Goal: Task Accomplishment & Management: Manage account settings

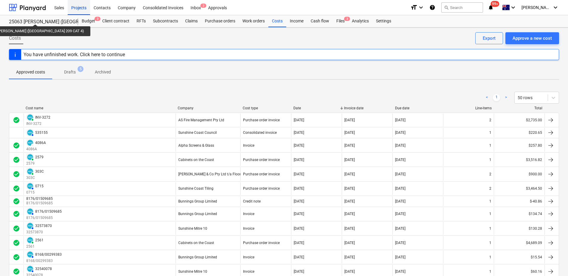
click at [82, 10] on div "Projects" at bounding box center [79, 7] width 22 height 15
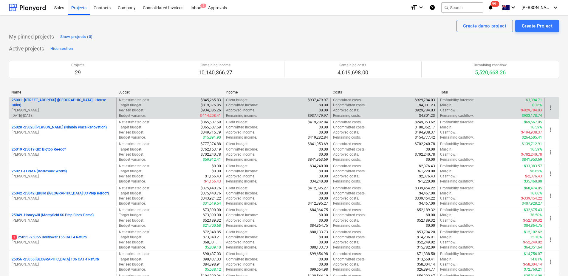
scroll to position [206, 0]
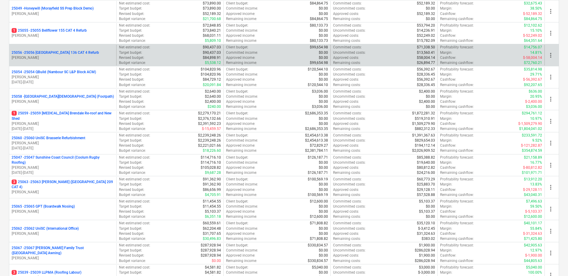
click at [72, 55] on p "25056 - 25056 [GEOGRAPHIC_DATA] 136 CAT 4 Refurb" at bounding box center [55, 52] width 87 height 5
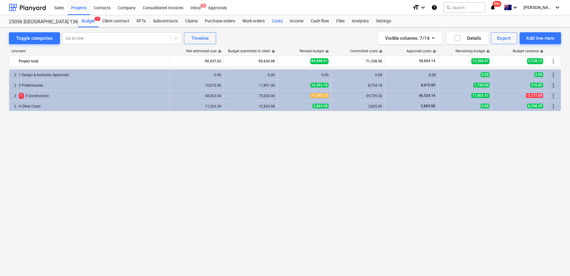
click at [277, 22] on div "Costs" at bounding box center [278, 21] width 18 height 12
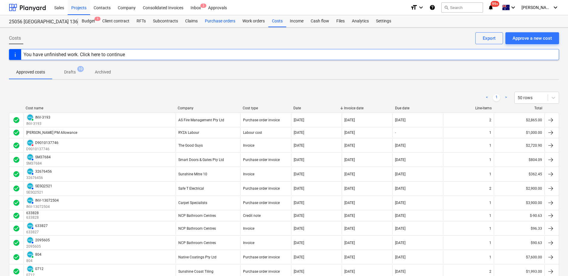
click at [214, 21] on div "Purchase orders" at bounding box center [220, 21] width 38 height 12
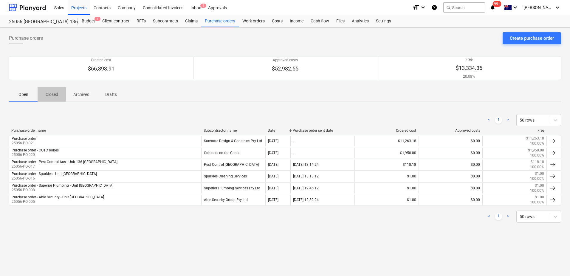
click at [45, 95] on p "Closed" at bounding box center [52, 94] width 14 height 6
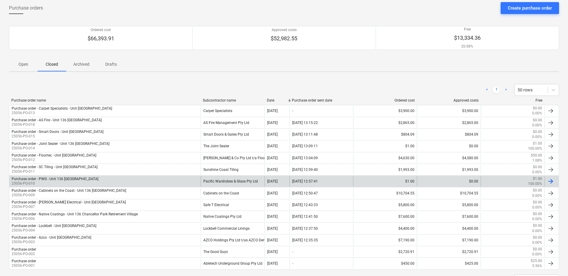
scroll to position [57, 0]
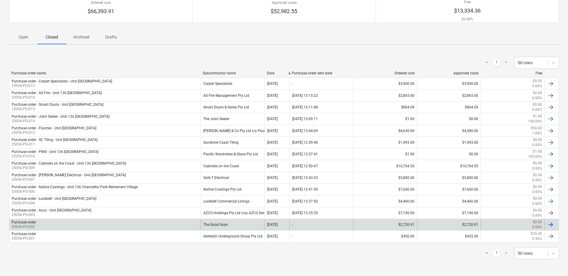
click at [223, 227] on div "The Good Guys" at bounding box center [233, 224] width 64 height 10
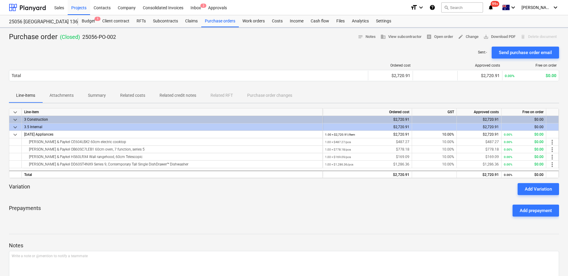
click at [140, 94] on p "Related costs" at bounding box center [132, 95] width 25 height 6
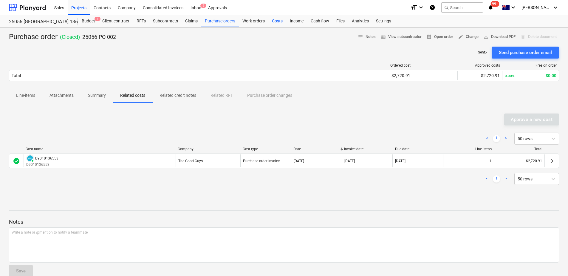
click at [277, 19] on div "Costs" at bounding box center [278, 21] width 18 height 12
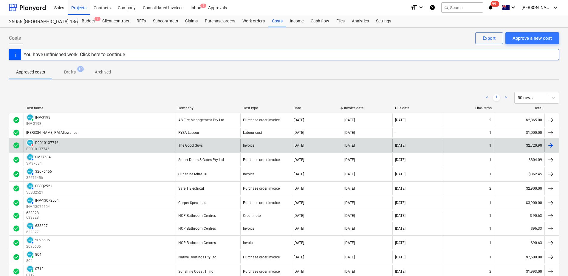
click at [206, 145] on div "The Good Guys" at bounding box center [208, 145] width 65 height 13
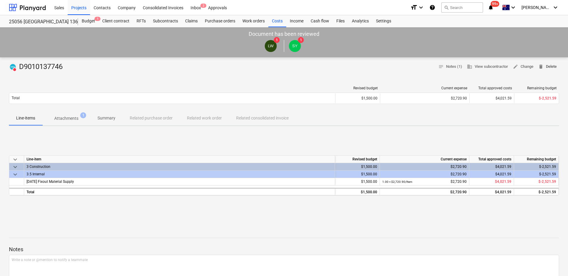
click at [543, 68] on span "delete" at bounding box center [541, 66] width 5 height 5
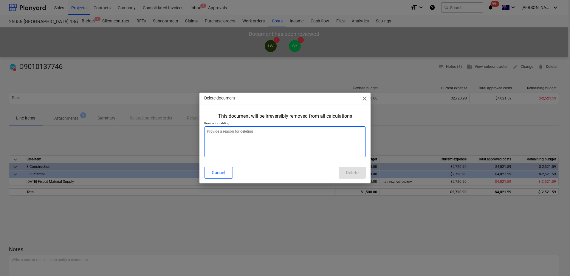
click at [257, 134] on textarea at bounding box center [285, 141] width 162 height 31
type textarea "x"
type textarea "d"
type textarea "x"
type textarea "du"
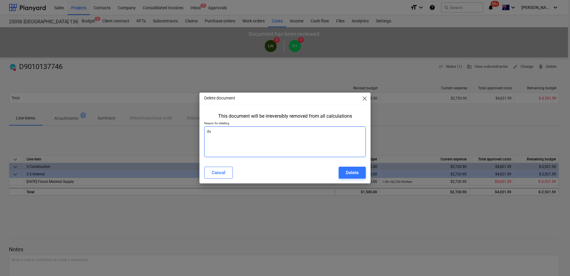
type textarea "x"
type textarea "dup"
type textarea "x"
type textarea "dupl"
type textarea "x"
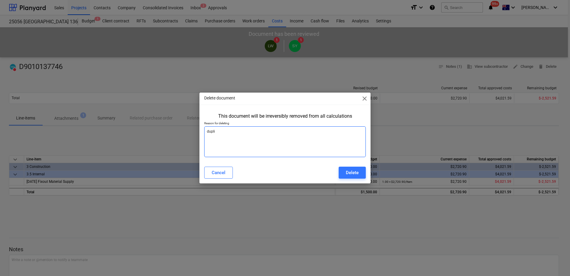
type textarea "duplic"
type textarea "x"
type textarea "duplica"
type textarea "x"
type textarea "duplicat"
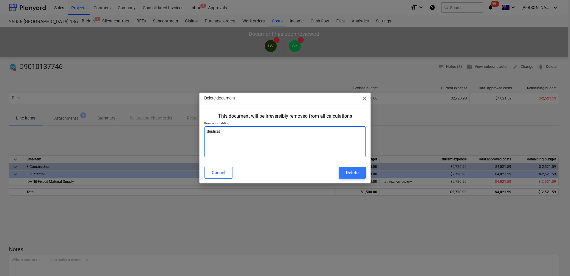
type textarea "x"
type textarea "duplicate"
click at [342, 171] on button "Delete" at bounding box center [352, 172] width 27 height 12
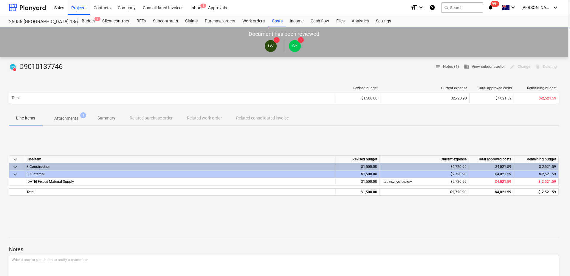
type textarea "x"
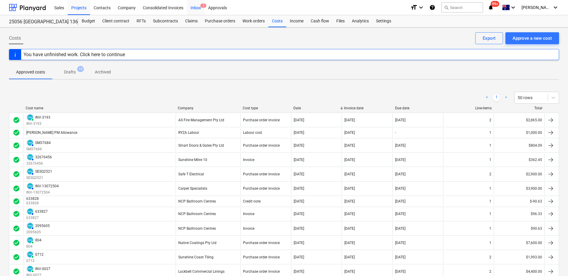
click at [199, 10] on div "Inbox 2" at bounding box center [196, 7] width 18 height 15
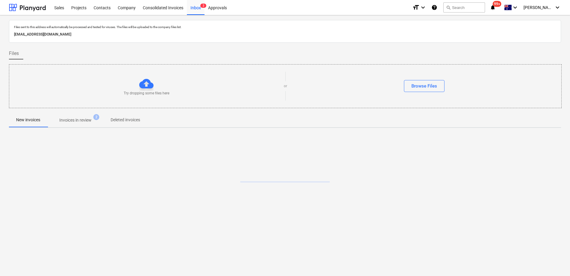
click at [84, 123] on p "Invoices in review" at bounding box center [75, 120] width 32 height 6
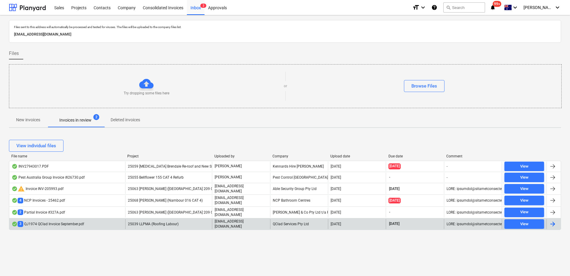
click at [191, 223] on div "25039 LLPMA (Roofing Labour)" at bounding box center [168, 224] width 87 height 10
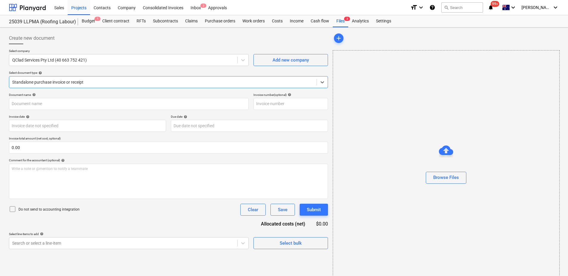
type input "0196"
type input "[DATE]"
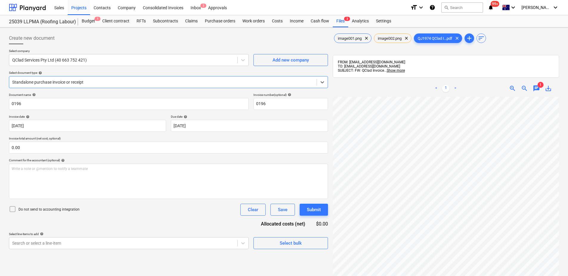
click at [536, 90] on span "chat" at bounding box center [536, 88] width 7 height 7
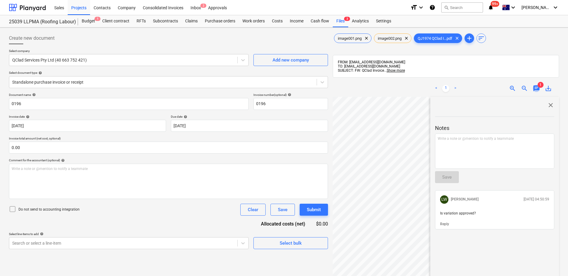
click at [536, 90] on span "chat" at bounding box center [536, 88] width 7 height 7
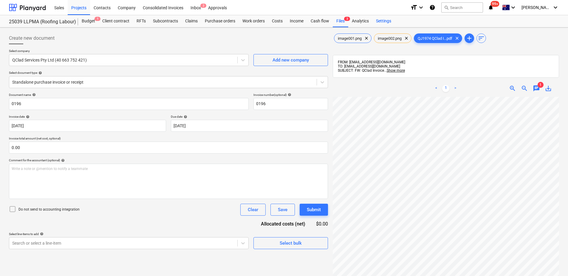
click at [380, 22] on div "Settings" at bounding box center [384, 21] width 22 height 12
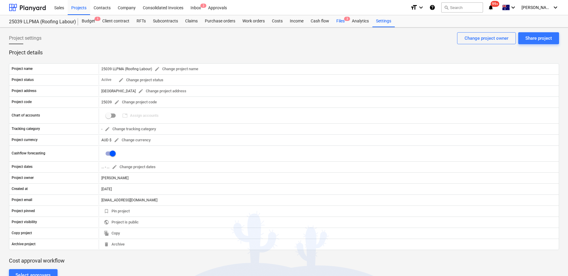
click at [339, 22] on div "Files 3" at bounding box center [341, 21] width 16 height 12
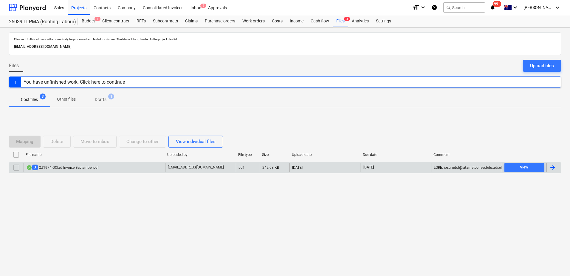
click at [139, 172] on div "3 QJ1974 QClad Invoice September.pdf" at bounding box center [95, 168] width 142 height 10
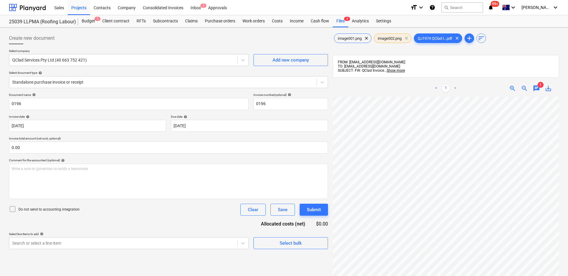
click at [410, 39] on span "clear" at bounding box center [406, 38] width 7 height 7
click at [368, 39] on span "clear" at bounding box center [366, 38] width 7 height 7
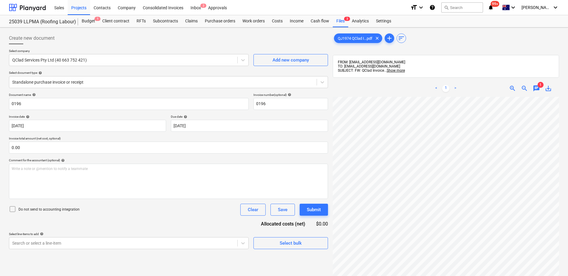
scroll to position [30, 0]
click at [537, 86] on span "chat" at bounding box center [536, 88] width 7 height 7
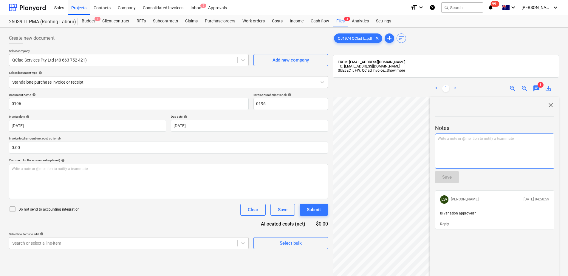
click at [487, 140] on p "Write a note or @mention to notify a teammate [PERSON_NAME]" at bounding box center [495, 138] width 114 height 5
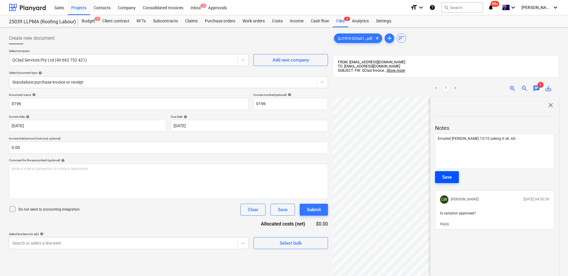
click at [448, 175] on div "Save" at bounding box center [447, 177] width 10 height 8
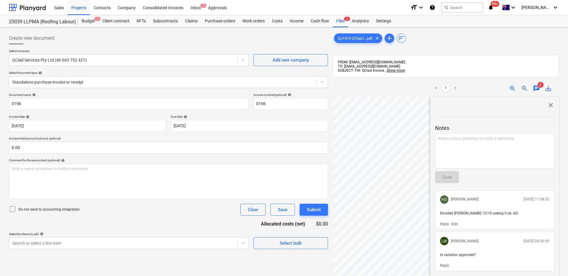
click at [549, 106] on span "close" at bounding box center [550, 104] width 7 height 7
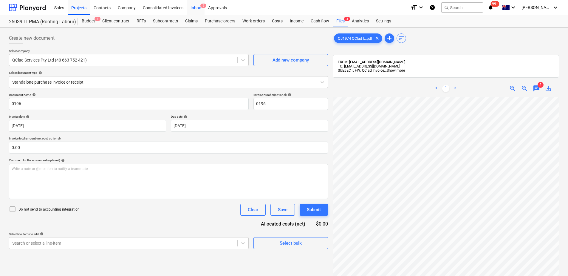
click at [199, 8] on div "Inbox 2" at bounding box center [196, 7] width 18 height 15
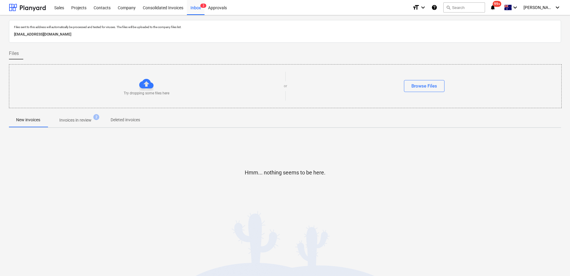
click at [80, 121] on p "Invoices in review" at bounding box center [75, 120] width 32 height 6
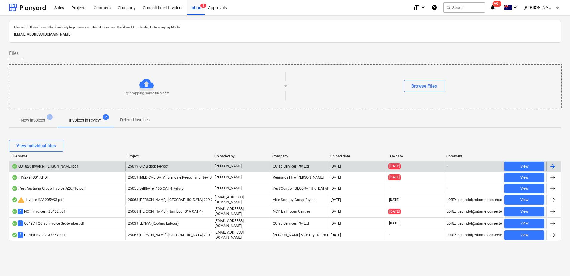
click at [155, 166] on span "25019 QIC Bigtop Re-roof" at bounding box center [148, 166] width 41 height 4
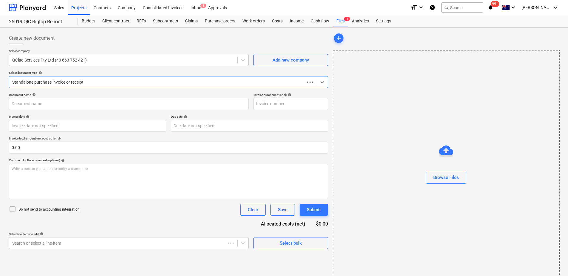
type input "QJ1820 Invoice [PERSON_NAME].pdf"
type input "[DATE]"
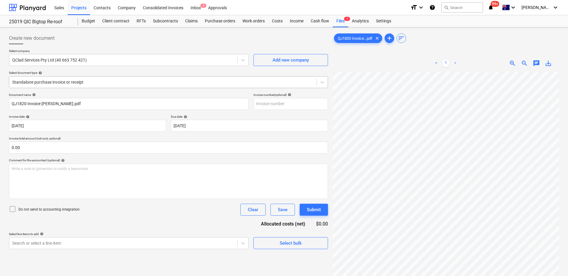
click at [103, 84] on div at bounding box center [163, 82] width 302 height 6
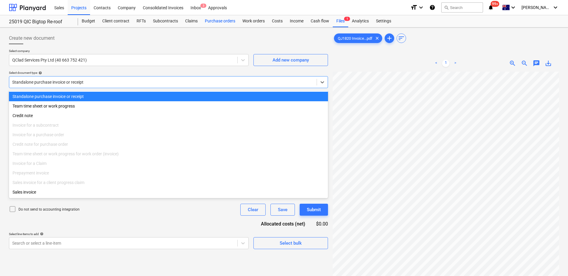
click at [223, 22] on div "Purchase orders" at bounding box center [220, 21] width 38 height 12
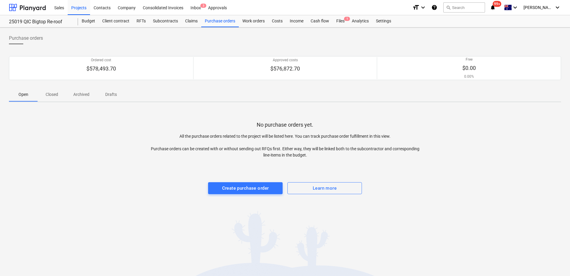
click at [47, 97] on p "Closed" at bounding box center [52, 94] width 14 height 6
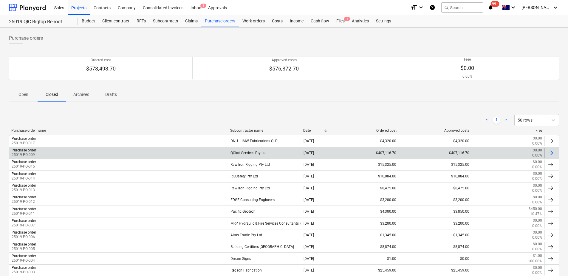
click at [223, 154] on div "Purchase order 25019-PO-009" at bounding box center [118, 153] width 219 height 10
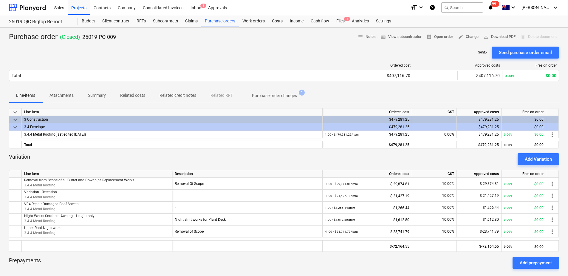
click at [134, 96] on p "Related costs" at bounding box center [132, 95] width 25 height 6
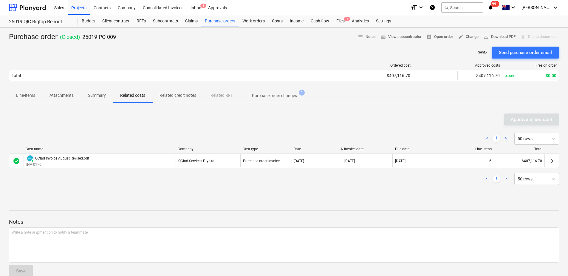
click at [280, 95] on p "Purchase order changes" at bounding box center [274, 95] width 45 height 6
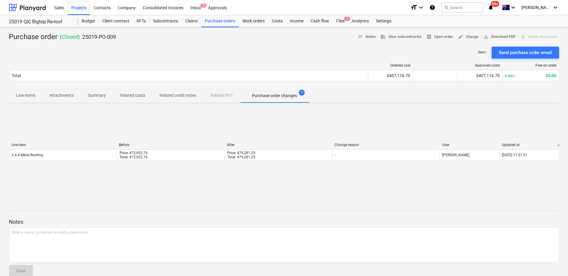
click at [135, 98] on p "Related costs" at bounding box center [132, 95] width 25 height 6
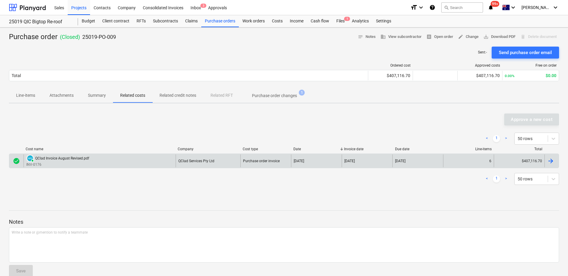
click at [152, 158] on div "PAID QClad Invoice August Revised.pdf INV-0176" at bounding box center [100, 160] width 152 height 13
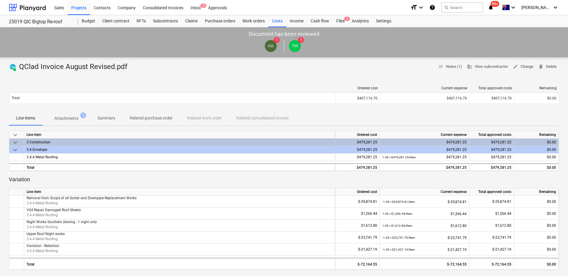
click at [65, 116] on p "Attachments" at bounding box center [66, 118] width 24 height 6
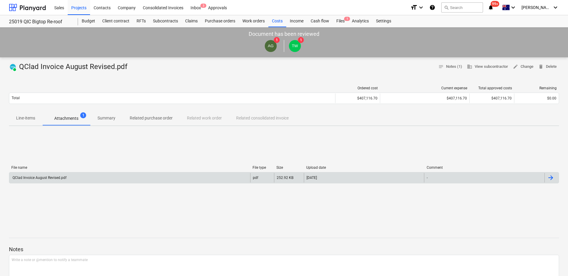
click at [161, 175] on div "QClad Invoice August Revised.pdf" at bounding box center [129, 178] width 241 height 10
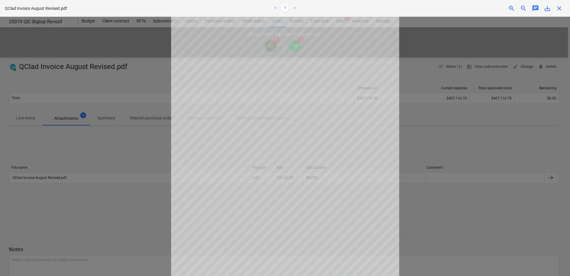
click at [561, 8] on span "close" at bounding box center [559, 8] width 7 height 7
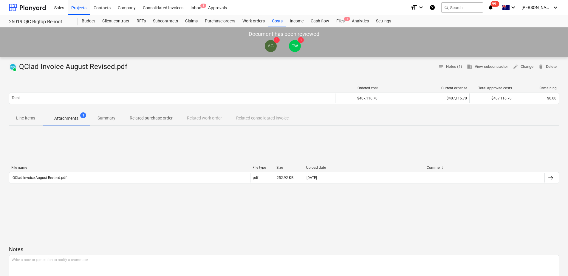
click at [26, 117] on p "Line-items" at bounding box center [25, 118] width 19 height 6
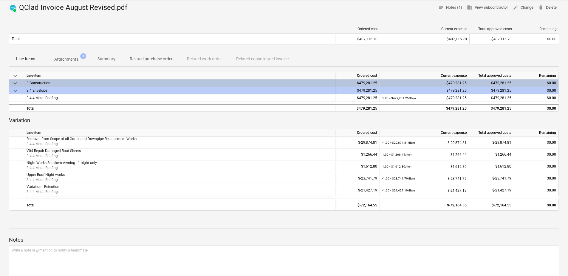
scroll to position [60, 0]
click at [152, 55] on span "Related purchase order" at bounding box center [151, 58] width 57 height 10
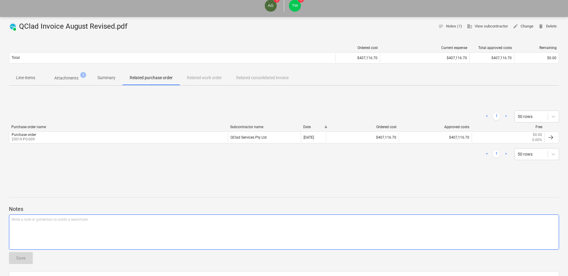
scroll to position [30, 0]
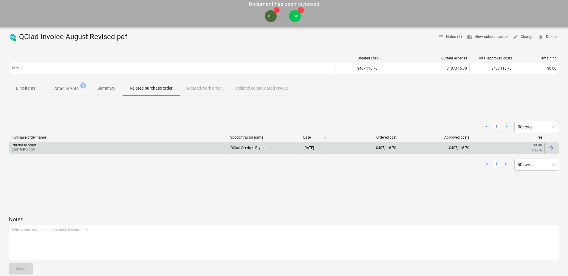
click at [138, 149] on div "Purchase order 25019-PO-009" at bounding box center [118, 148] width 219 height 10
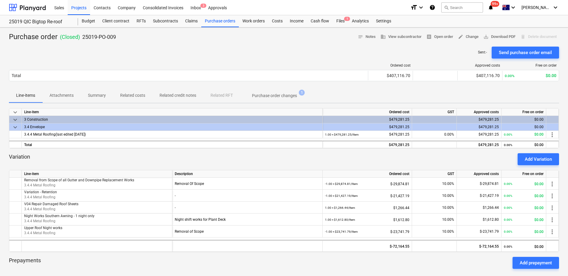
click at [284, 95] on p "Purchase order changes" at bounding box center [274, 95] width 45 height 6
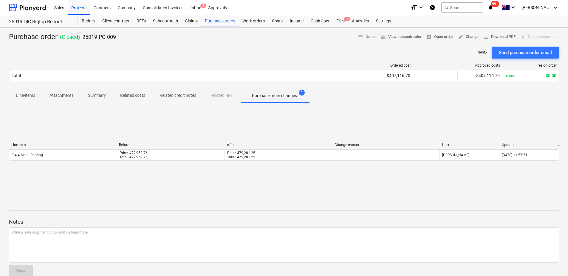
click at [24, 100] on span "Line-items" at bounding box center [25, 95] width 33 height 10
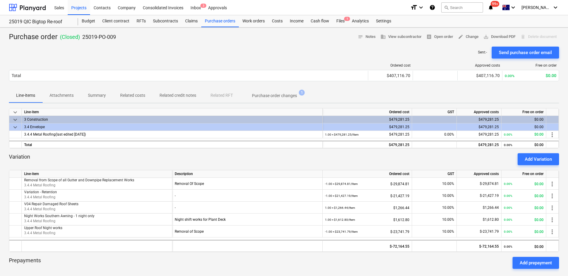
click at [62, 97] on p "Attachments" at bounding box center [62, 95] width 24 height 6
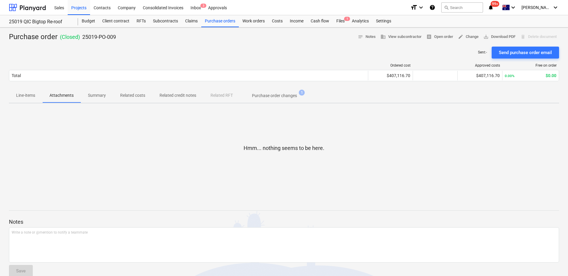
click at [126, 99] on span "Related costs" at bounding box center [132, 95] width 39 height 10
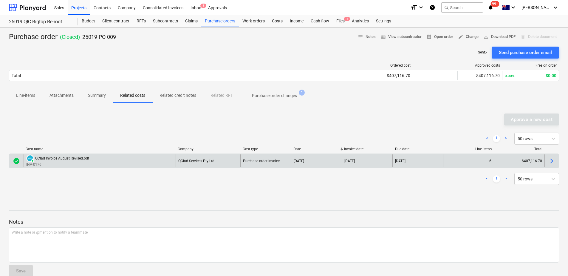
click at [129, 165] on div "PAID QClad Invoice August Revised.pdf INV-0176" at bounding box center [100, 160] width 152 height 13
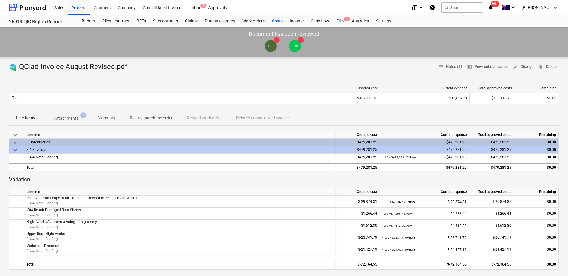
click at [65, 117] on p "Attachments" at bounding box center [66, 118] width 24 height 6
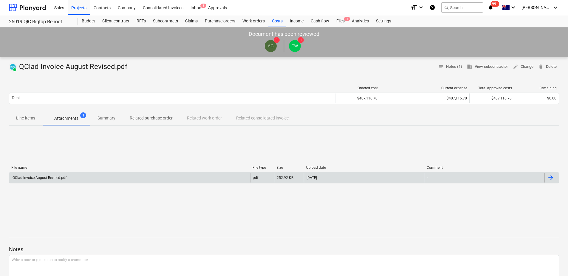
click at [231, 180] on div "QClad Invoice August Revised.pdf" at bounding box center [129, 178] width 241 height 10
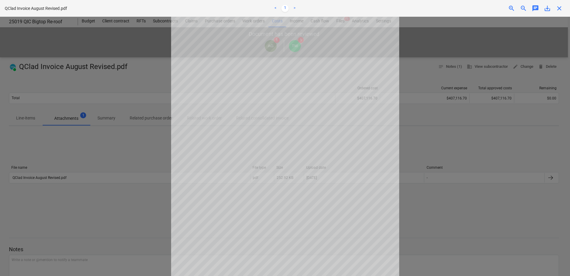
click at [510, 9] on span "zoom_in" at bounding box center [511, 8] width 7 height 7
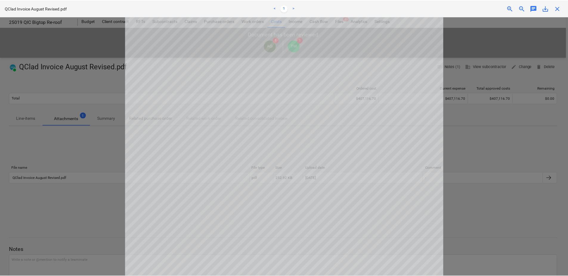
scroll to position [60, 0]
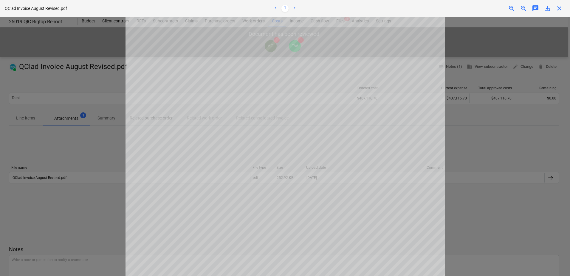
click at [559, 7] on span "close" at bounding box center [559, 8] width 7 height 7
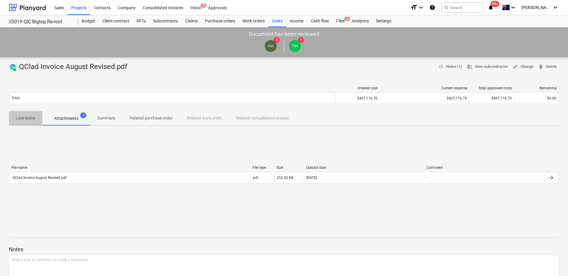
click at [22, 121] on p "Line-items" at bounding box center [25, 118] width 19 height 6
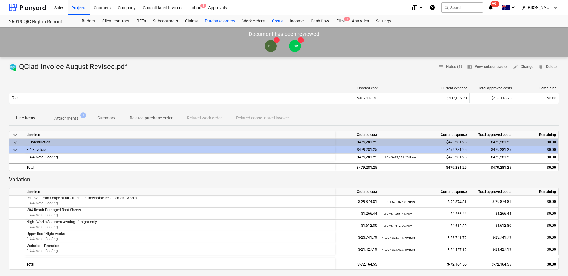
click at [227, 21] on div "Purchase orders" at bounding box center [220, 21] width 38 height 12
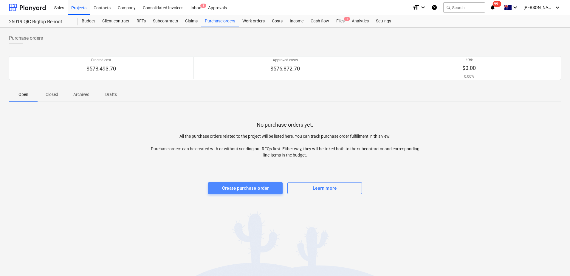
click at [235, 187] on div "Create purchase order" at bounding box center [245, 188] width 47 height 8
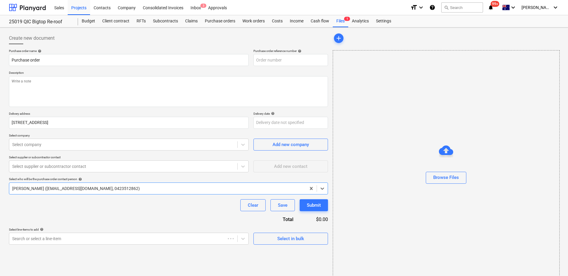
type textarea "x"
type input "25019-PO-018"
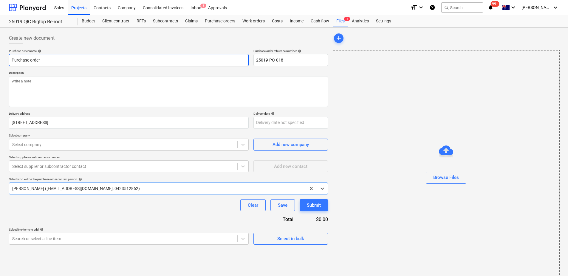
click at [52, 61] on input "Purchase order" at bounding box center [129, 60] width 240 height 12
type textarea "x"
type input "Purchase order"
type textarea "x"
type input "Purchase order -"
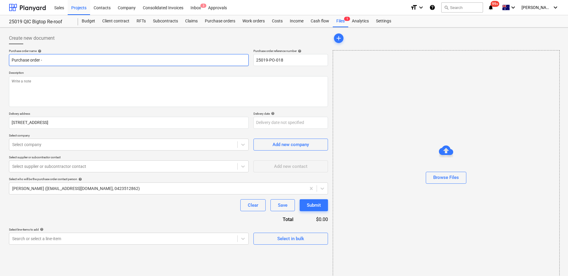
type textarea "x"
type input "Purchase order -"
type textarea "x"
type input "Purchase order - Q"
type textarea "x"
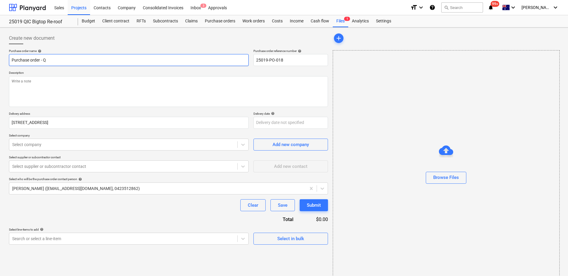
type input "Purchase order - QC"
type textarea "x"
type input "Purchase order - QCl"
type textarea "x"
type input "Purchase order - QCla"
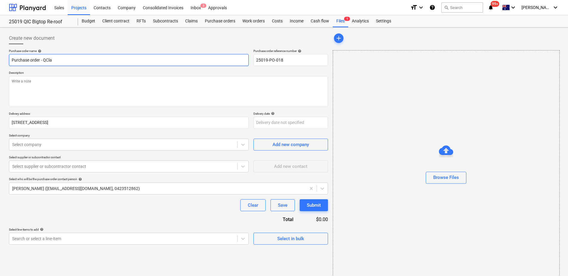
type textarea "x"
type input "Purchase order - QClad"
type textarea "x"
type input "Purchase order - QClad"
type textarea "x"
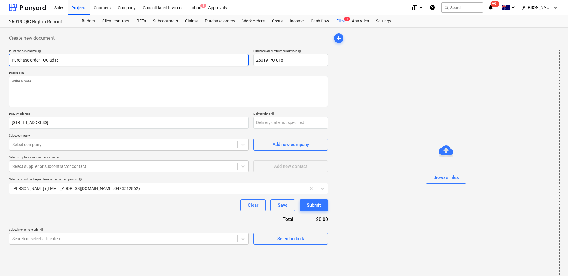
type input "Purchase order - QClad Re"
type textarea "x"
type input "Purchase order - QClad Ret"
type textarea "x"
type input "Purchase order - QClad Rete"
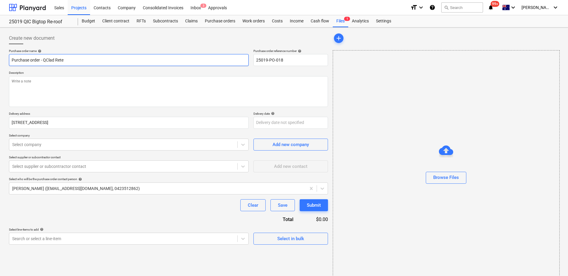
type textarea "x"
type input "Purchase order - QClad Reten"
type textarea "x"
type input "Purchase order - QClad Retent"
type textarea "x"
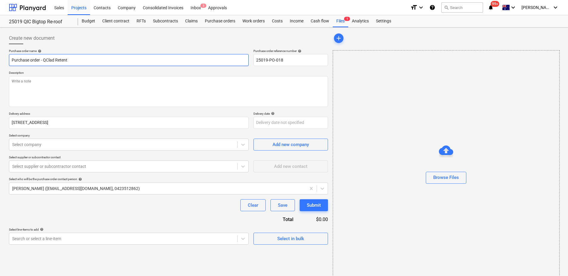
type input "Purchase order - QClad Retenti"
type textarea "x"
type input "Purchase order - QClad Retention"
type textarea "x"
type input "Purchase order - QClad Retention"
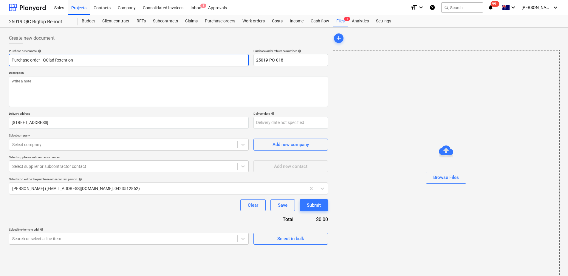
type textarea "x"
type input "Purchase order - QClad Retention R"
type textarea "x"
type input "Purchase order - QClad Retention Re"
type textarea "x"
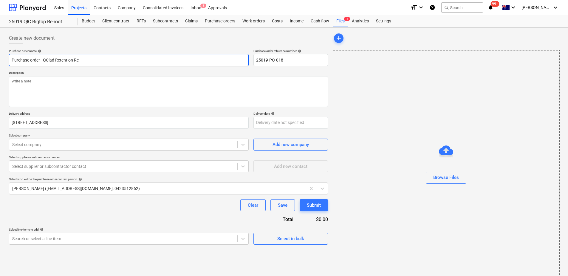
type input "Purchase order - QClad Retention Rel"
type textarea "x"
type input "Purchase order - QClad Retention Rele"
type textarea "x"
type input "Purchase order - QClad Retention Relea"
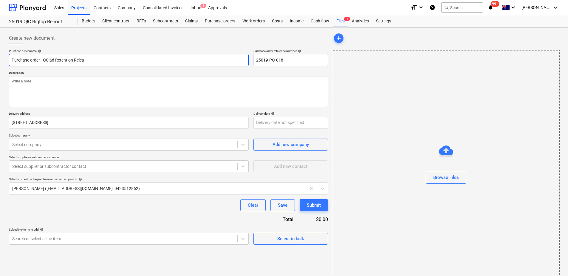
type textarea "x"
type input "Purchase order - QClad Retention Release"
type textarea "x"
type input "Purchase order - QClad Retention Release"
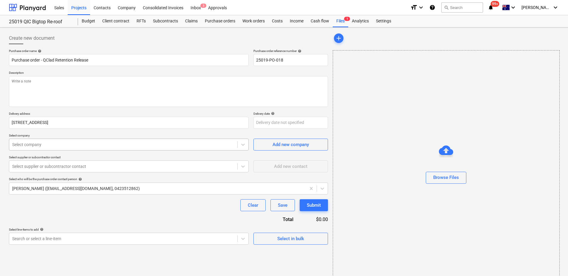
type textarea "x"
click at [57, 146] on div at bounding box center [123, 144] width 222 height 6
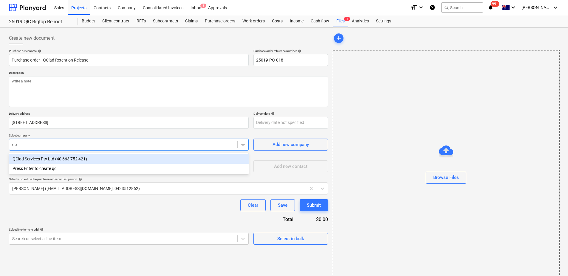
type input "qcl"
click at [57, 158] on div "QClad Services Pty Ltd (40 663 752 421)" at bounding box center [129, 159] width 240 height 10
type textarea "x"
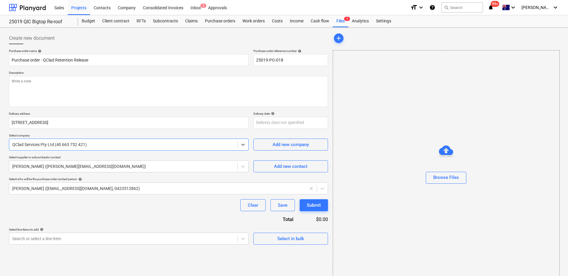
type textarea "x"
click at [54, 206] on div "Clear Save Submit" at bounding box center [168, 205] width 319 height 12
click at [50, 239] on body "Sales Projects Contacts Company Consolidated Invoices Inbox 3 Approvals format_…" at bounding box center [284, 138] width 568 height 276
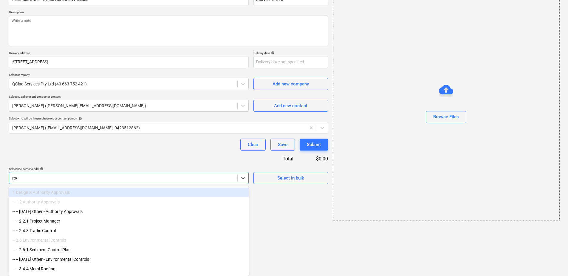
type input "roof"
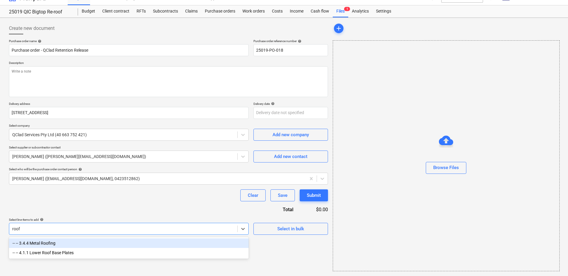
click at [53, 245] on div "-- -- 3.4.4 Metal Roofing" at bounding box center [129, 243] width 240 height 10
type textarea "x"
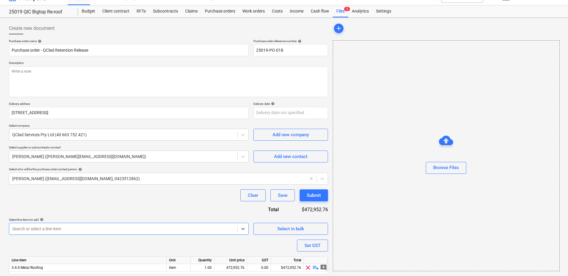
click at [58, 212] on div "Purchase order name help Purchase order - QClad Retention Release Purchase orde…" at bounding box center [168, 165] width 319 height 252
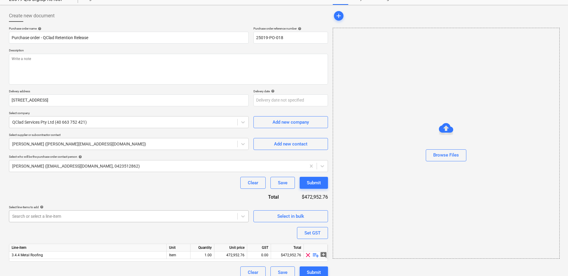
scroll to position [30, 0]
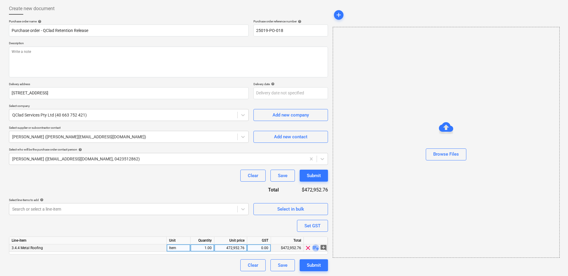
click at [317, 249] on span "playlist_add" at bounding box center [315, 247] width 7 height 7
type textarea "x"
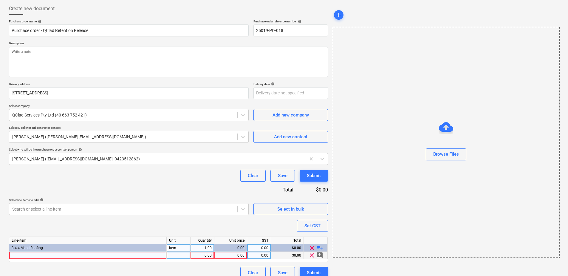
click at [77, 255] on div at bounding box center [88, 255] width 158 height 7
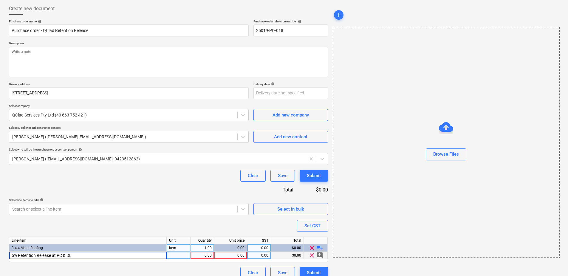
type input "5% Retention Release at PC & DLP"
type textarea "x"
type input "Item"
type textarea "x"
type input "21427.19"
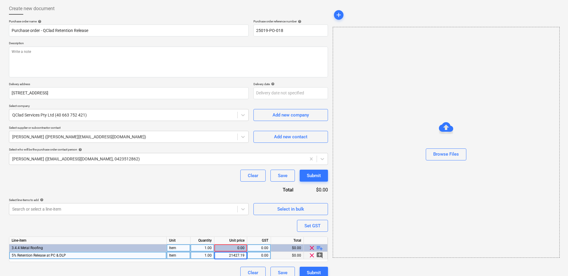
type textarea "x"
type input "10"
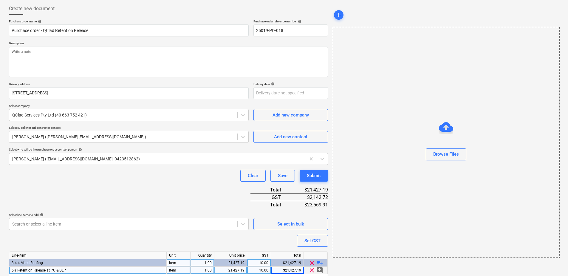
click at [170, 193] on div "Purchase order name help Purchase order - QClad Retention Release Purchase orde…" at bounding box center [168, 156] width 319 height 274
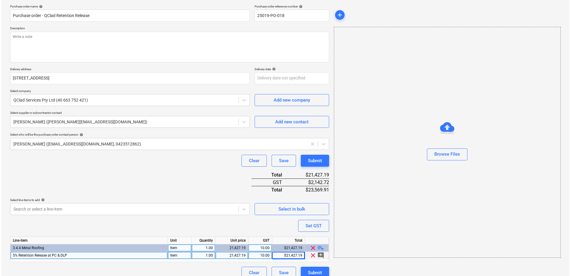
scroll to position [52, 0]
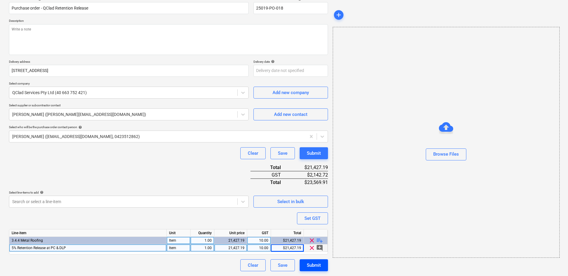
click at [311, 263] on div "Submit" at bounding box center [314, 265] width 14 height 8
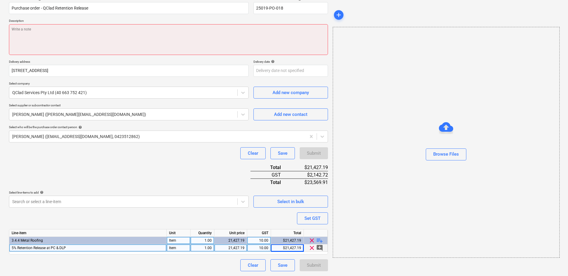
click at [101, 33] on textarea at bounding box center [168, 39] width 319 height 31
type textarea "x"
type textarea "Re"
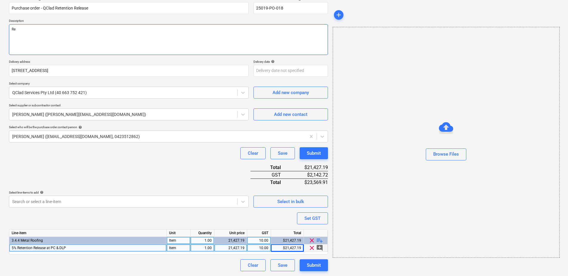
type textarea "x"
type textarea "Ret"
type textarea "x"
type textarea "Reten"
type textarea "x"
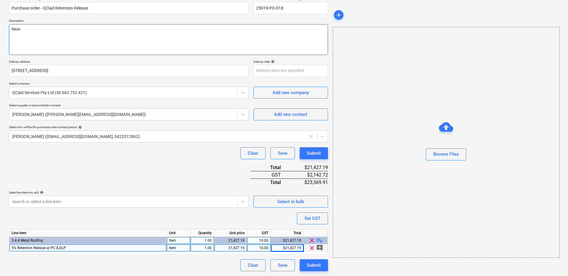
type textarea "Retent"
type textarea "x"
type textarea "Retenti"
type textarea "x"
type textarea "Retentio"
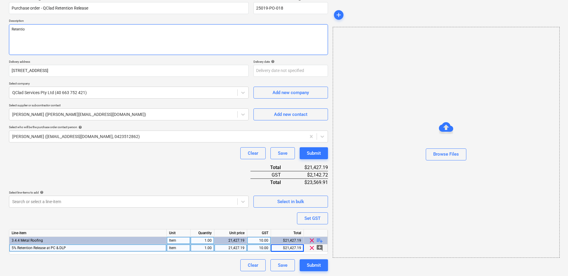
type textarea "x"
type textarea "Retention"
type textarea "x"
type textarea "Retention"
type textarea "x"
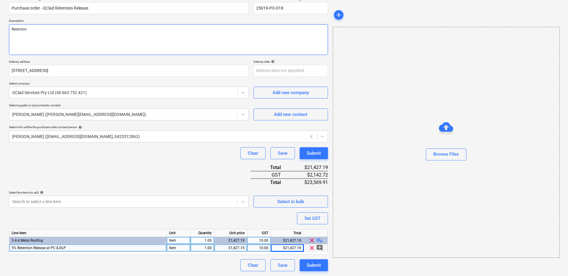
type textarea "Retention R"
type textarea "x"
type textarea "Retention Re"
type textarea "x"
type textarea "Retention Rele"
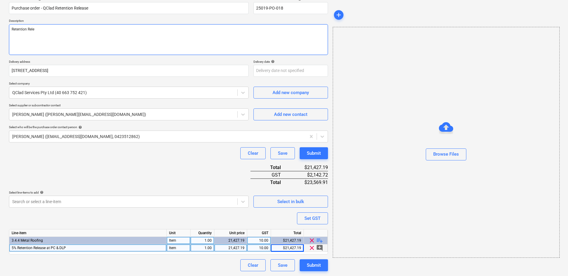
type textarea "x"
type textarea "Retention Relea"
type textarea "x"
type textarea "Retention Releas"
type textarea "x"
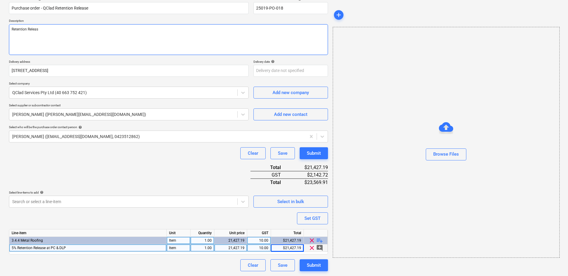
type textarea "Retention Release"
type textarea "x"
type textarea "Retention Release"
type textarea "x"
type textarea "Retention Release -"
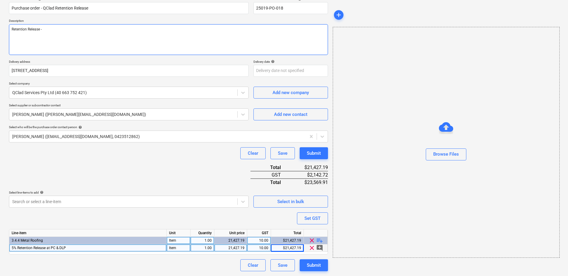
type textarea "x"
type textarea "Retention Release -"
type textarea "x"
type textarea "Retention Release - A"
type textarea "x"
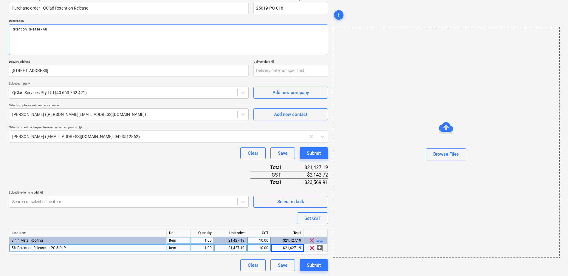
type textarea "Retention Release - Aug"
type textarea "x"
type textarea "Retention Release - Augu"
type textarea "x"
type textarea "Retention Release - Augus"
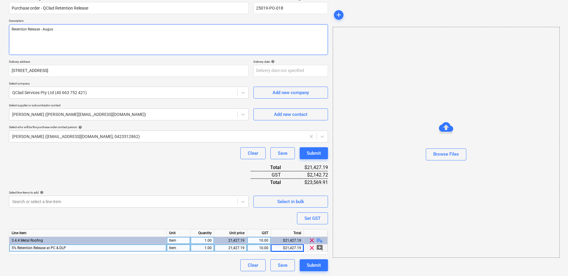
type textarea "x"
type textarea "Retention Release - August"
type textarea "x"
type textarea "Retention Release - August"
type textarea "x"
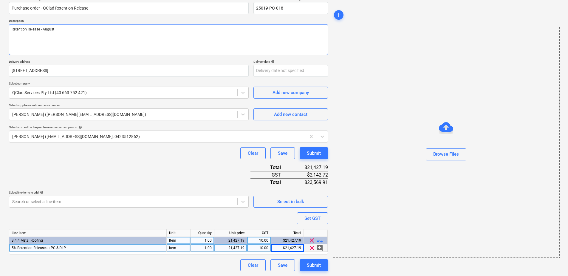
type textarea "Retention Release - [DATE]"
type textarea "x"
type textarea "Retention Release - August 202"
type textarea "x"
type textarea "Retention Release - [DATE]"
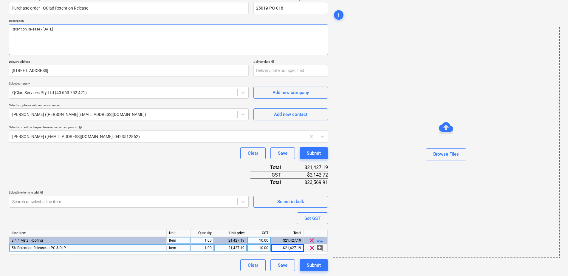
type textarea "x"
type textarea "Retention Release - [DATE]"
type textarea "x"
type textarea "Retention Release - [DATE] &"
type textarea "x"
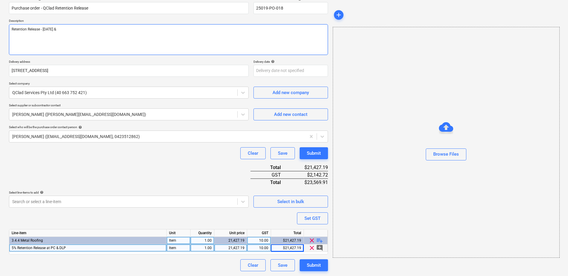
type textarea "Retention Release - [DATE] &"
type textarea "x"
type textarea "Retention Release - [DATE] & A"
type textarea "x"
type textarea "Retention Release - [DATE] & Au"
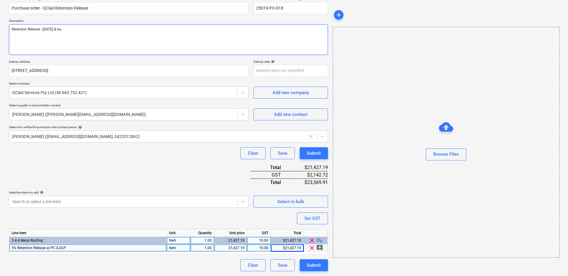
type textarea "x"
type textarea "Retention Release - [DATE] & Aug"
type textarea "x"
type textarea "Retention Release - [DATE] & Augu"
type textarea "x"
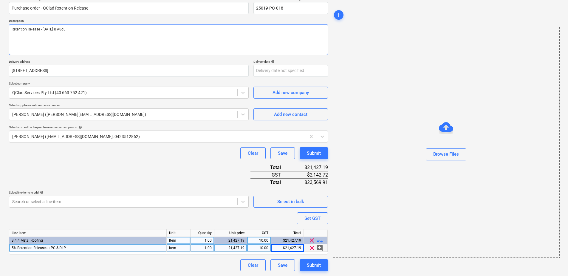
type textarea "Retention Release - [DATE] & Augus"
type textarea "x"
type textarea "Retention Release - [DATE] & August"
type textarea "x"
type textarea "Retention Release - [DATE] & August"
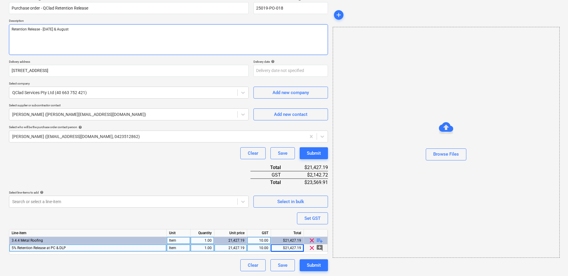
type textarea "x"
type textarea "Retention Release - [DATE] & [DATE]"
type textarea "x"
type textarea "Retention Release - [DATE] & [DATE]"
type textarea "x"
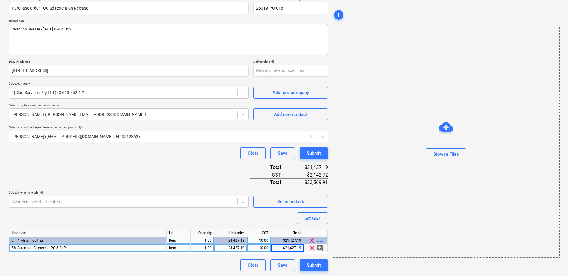
type textarea "Retention Release - [DATE] & [DATE]"
type textarea "x"
type textarea "Retention Release - [DATE] & [DATE]"
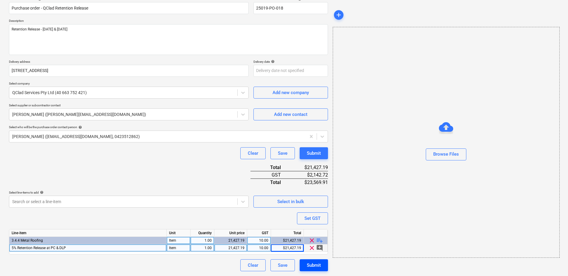
click at [314, 263] on div "Submit" at bounding box center [314, 265] width 14 height 8
type textarea "x"
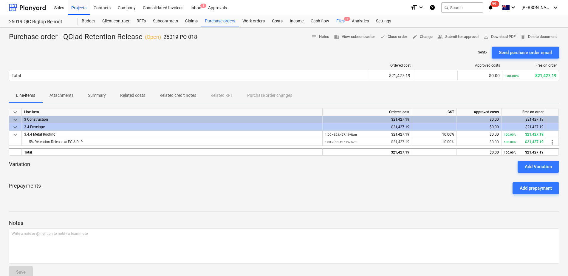
click at [338, 20] on div "Files 1" at bounding box center [341, 21] width 16 height 12
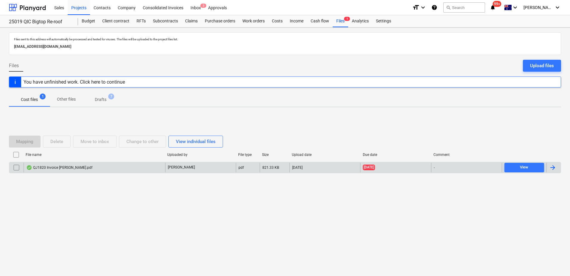
click at [126, 169] on div "QJ1820 Invoice [PERSON_NAME].pdf" at bounding box center [95, 168] width 142 height 10
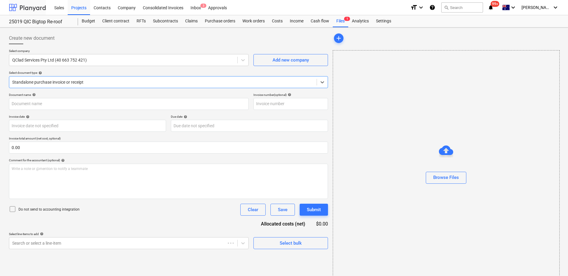
type input "QJ1820 Invoice [PERSON_NAME].pdf"
type input "[DATE]"
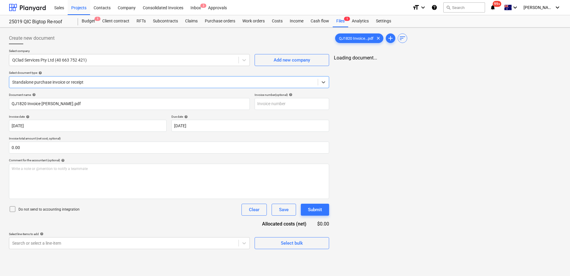
click at [98, 81] on div at bounding box center [163, 82] width 303 height 6
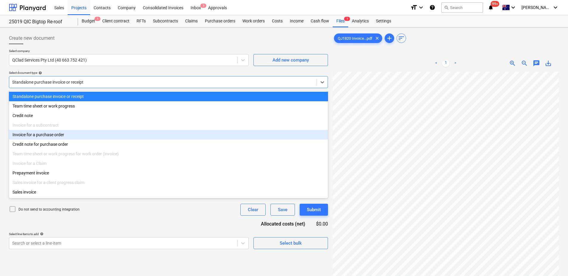
click at [69, 136] on div "Invoice for a purchase order" at bounding box center [168, 135] width 319 height 10
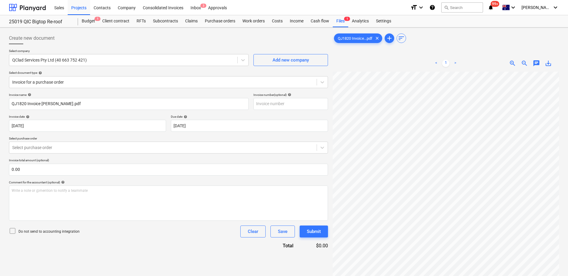
scroll to position [102, 28]
click at [487, 61] on div "< 1 > zoom_in zoom_out chat 0 save_alt" at bounding box center [446, 193] width 226 height 276
click at [206, 125] on body "Sales Projects Contacts Company Consolidated Invoices Inbox 3 Approvals format_…" at bounding box center [284, 138] width 568 height 276
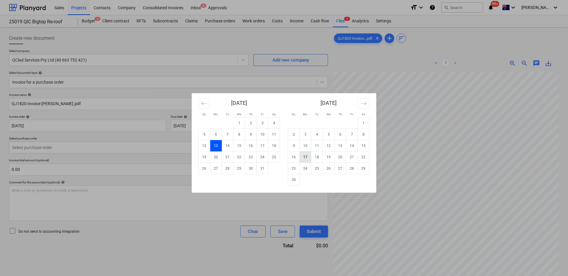
click at [306, 158] on td "17" at bounding box center [306, 156] width 12 height 11
type input "[DATE]"
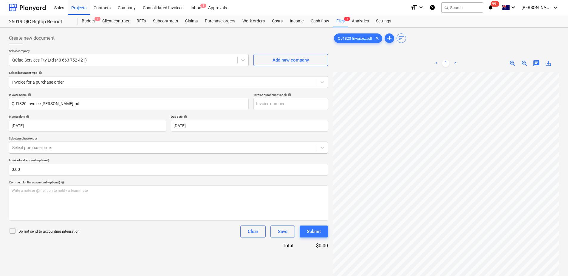
click at [138, 144] on div at bounding box center [163, 147] width 302 height 6
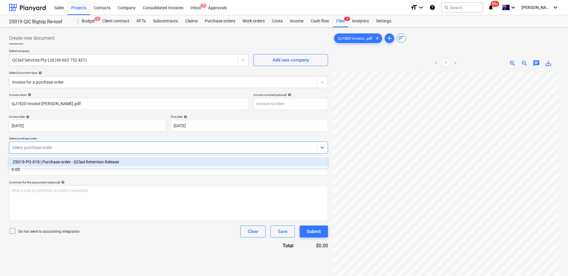
click at [130, 161] on div "25019-PO-018 | Purchase order - QClad Retention Release" at bounding box center [168, 162] width 319 height 10
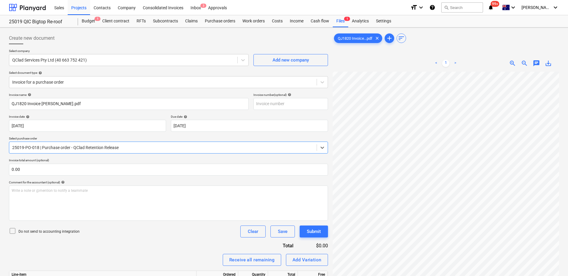
click at [131, 246] on div "Invoice name help QJ1820 Invoice [PERSON_NAME].pdf Invoice number (optional) he…" at bounding box center [168, 207] width 319 height 229
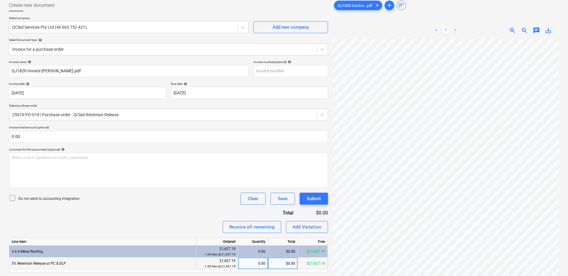
scroll to position [60, 0]
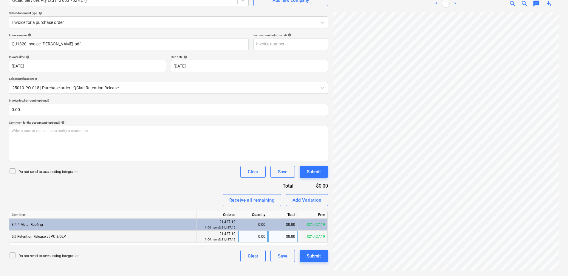
click at [242, 235] on div "0.00" at bounding box center [253, 236] width 25 height 12
type input "0.5"
click at [289, 46] on input "text" at bounding box center [291, 44] width 75 height 12
type input "INV-0207"
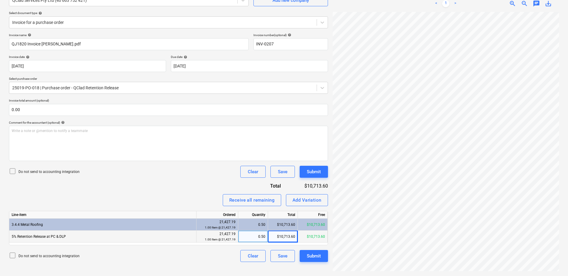
click at [210, 183] on div "Invoice name help QJ1820 Invoice [PERSON_NAME].pdf Invoice number (optional) he…" at bounding box center [168, 147] width 319 height 229
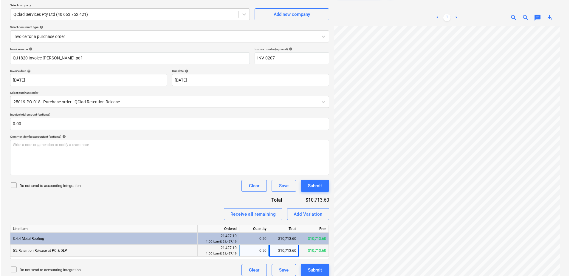
scroll to position [60, 0]
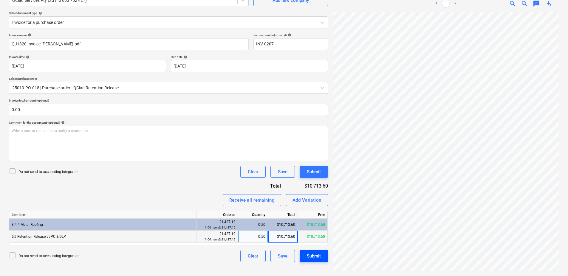
click at [312, 255] on div "Submit" at bounding box center [314, 256] width 14 height 8
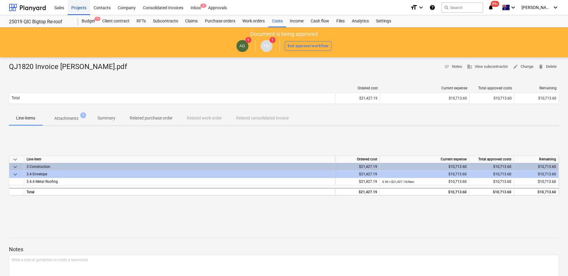
click at [79, 8] on div "Projects" at bounding box center [79, 7] width 22 height 15
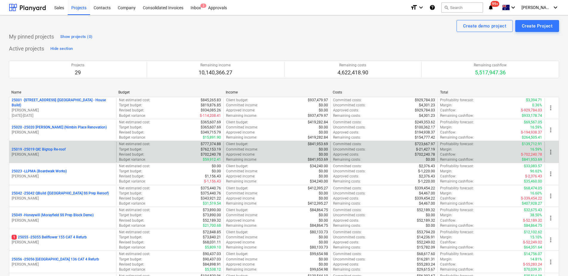
click at [551, 152] on span "more_vert" at bounding box center [550, 151] width 7 height 7
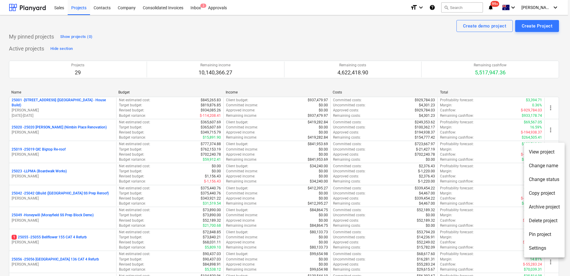
click at [551, 182] on li "Change status" at bounding box center [544, 179] width 41 height 14
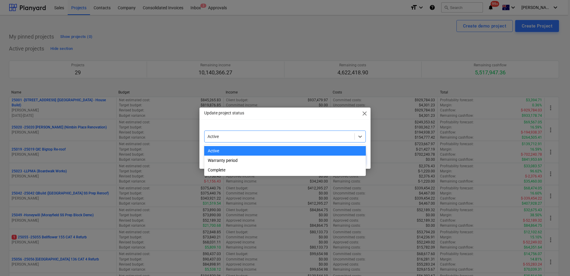
click at [234, 135] on div at bounding box center [280, 136] width 144 height 6
click at [234, 162] on div "Warranty period" at bounding box center [285, 160] width 162 height 10
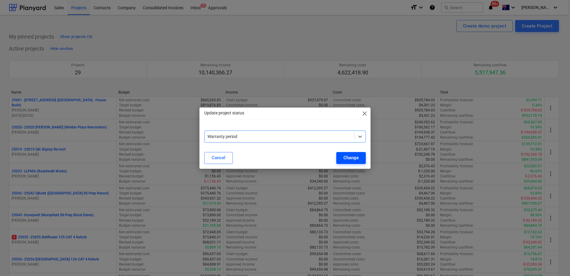
click at [354, 157] on div "Change" at bounding box center [351, 158] width 15 height 8
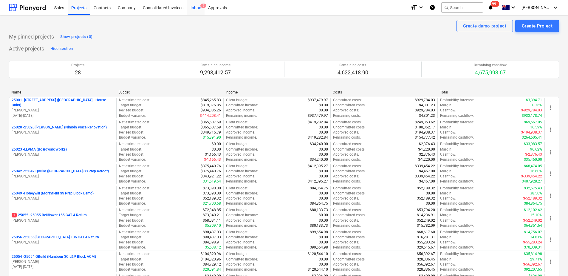
click at [197, 8] on div "Inbox 2" at bounding box center [196, 7] width 18 height 15
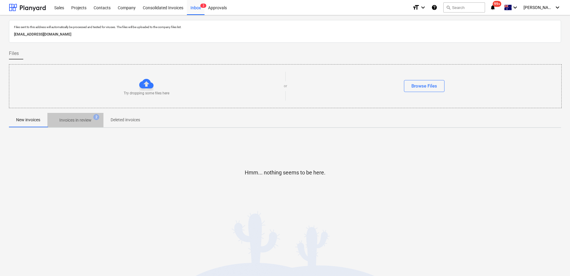
click at [80, 121] on p "Invoices in review" at bounding box center [75, 120] width 32 height 6
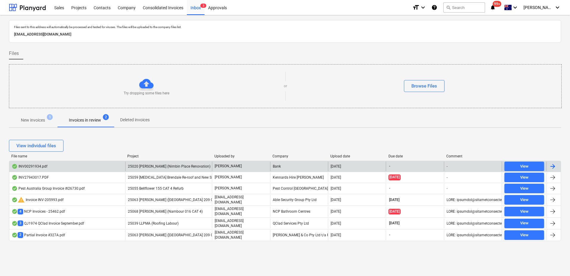
click at [151, 168] on div "25020 [PERSON_NAME] (Nimbin Place Renovation)" at bounding box center [168, 166] width 87 height 10
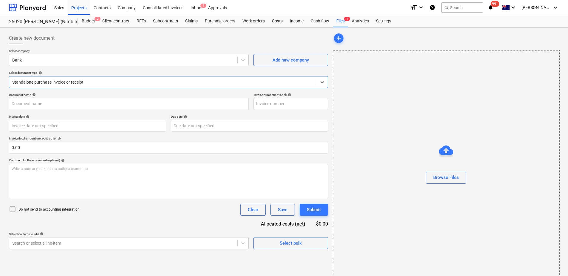
type input "00291934"
type input "[DATE]"
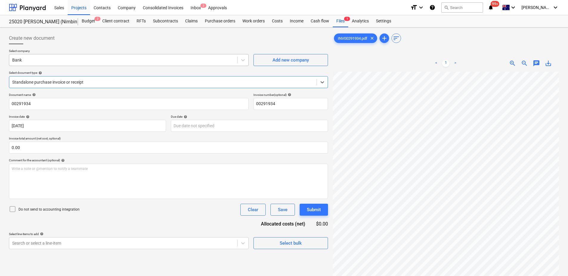
click at [81, 58] on div at bounding box center [123, 60] width 222 height 6
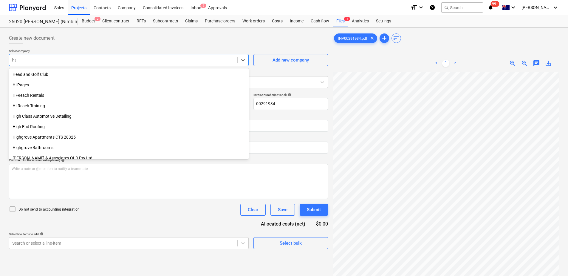
scroll to position [579, 0]
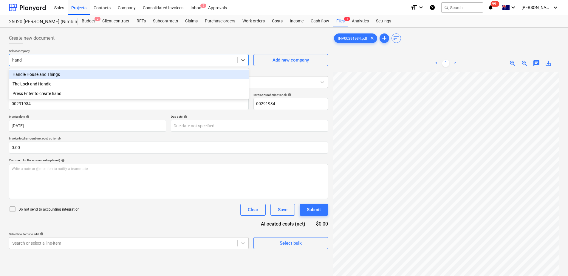
type input "handl"
click at [54, 75] on div "Handle House and Things" at bounding box center [129, 75] width 240 height 10
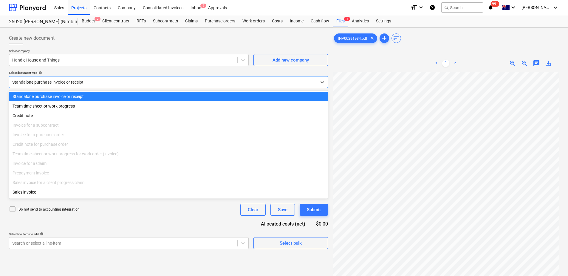
click at [59, 81] on div at bounding box center [163, 82] width 302 height 6
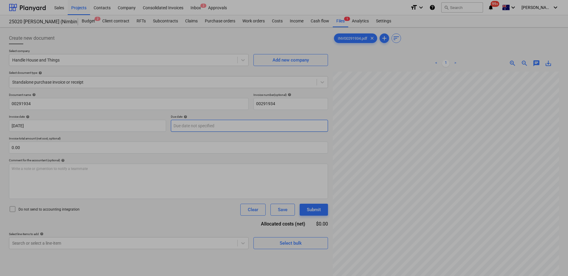
click at [206, 126] on body "Sales Projects Contacts Company Consolidated Invoices Inbox 2 Approvals format_…" at bounding box center [284, 138] width 568 height 276
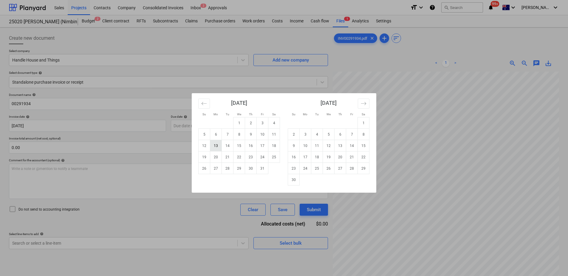
click at [217, 145] on td "13" at bounding box center [216, 145] width 12 height 11
type input "[DATE]"
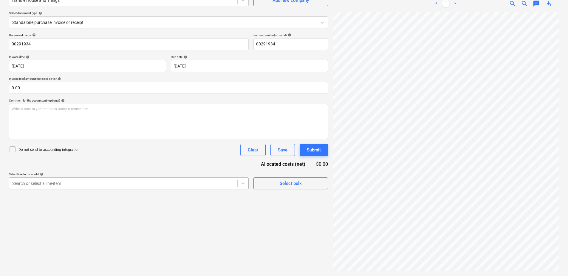
click at [185, 183] on div "Search or select a line-item" at bounding box center [129, 183] width 240 height 12
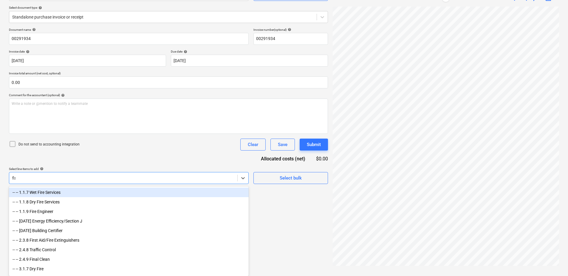
scroll to position [60, 0]
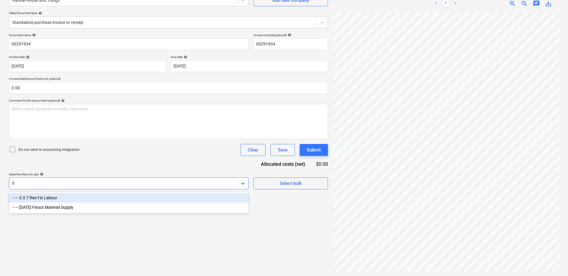
type input "f"
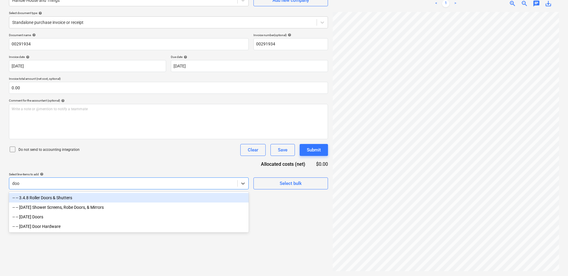
type input "door"
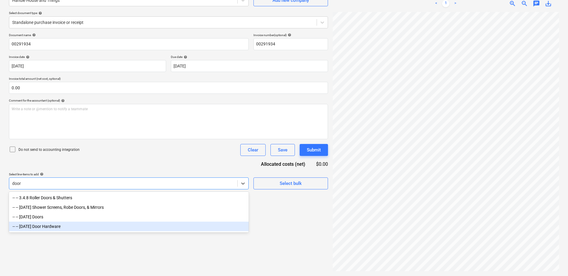
click at [73, 230] on div "-- -- [DATE] Door Hardware" at bounding box center [129, 226] width 240 height 10
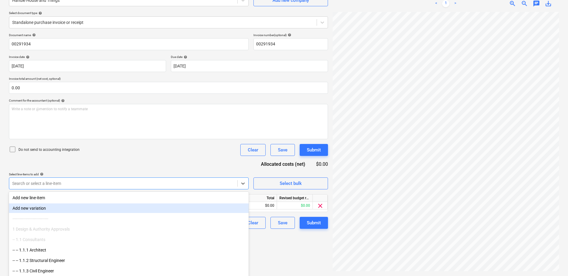
click at [147, 167] on div "Document name help 00291934 Invoice number (optional) help 00291934 Invoice dat…" at bounding box center [168, 130] width 319 height 195
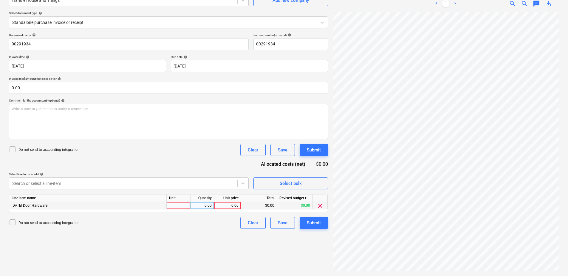
click at [182, 206] on div at bounding box center [179, 205] width 24 height 7
type input "Item"
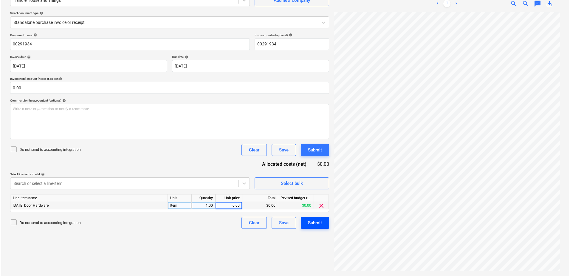
scroll to position [185, 88]
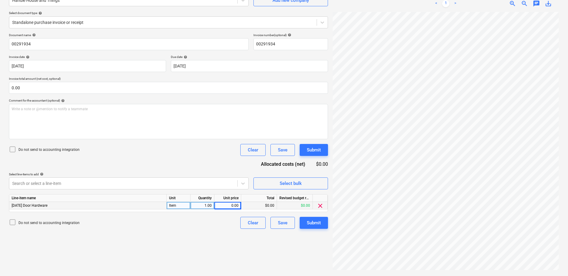
click at [229, 205] on div "0.00" at bounding box center [228, 205] width 22 height 7
type input "633.04"
click at [316, 223] on div "Submit" at bounding box center [314, 223] width 14 height 8
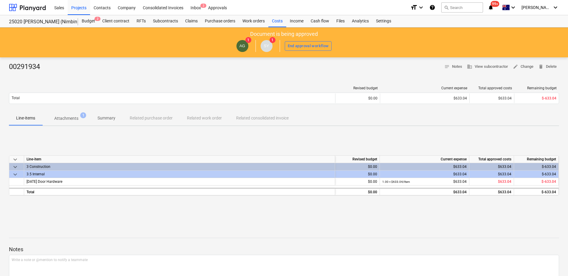
click at [70, 124] on button "Attachments 1" at bounding box center [66, 118] width 48 height 14
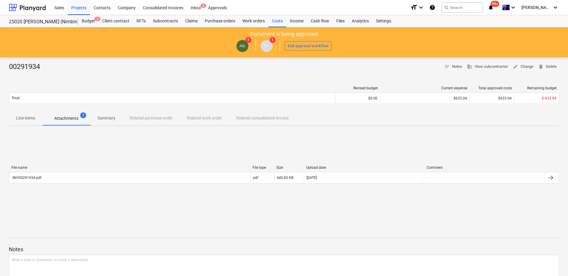
click at [31, 116] on p "Line-items" at bounding box center [25, 118] width 19 height 6
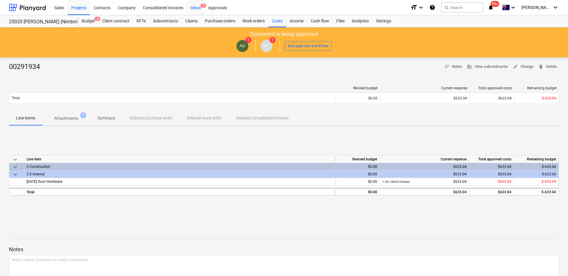
drag, startPoint x: 196, startPoint y: 6, endPoint x: 196, endPoint y: 11, distance: 5.1
click at [196, 6] on div "Inbox 2" at bounding box center [196, 7] width 18 height 15
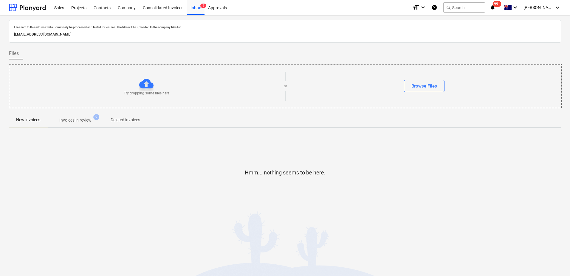
click at [82, 123] on p "Invoices in review" at bounding box center [75, 120] width 32 height 6
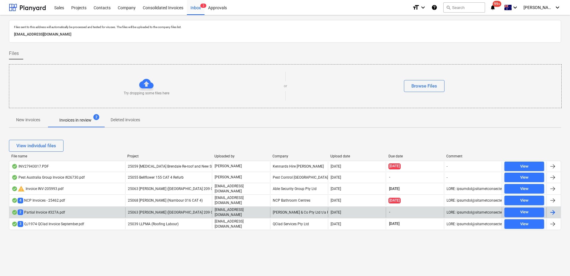
click at [171, 211] on span "25063 [PERSON_NAME] ([GEOGRAPHIC_DATA] 209 CAT 4)" at bounding box center [175, 212] width 94 height 4
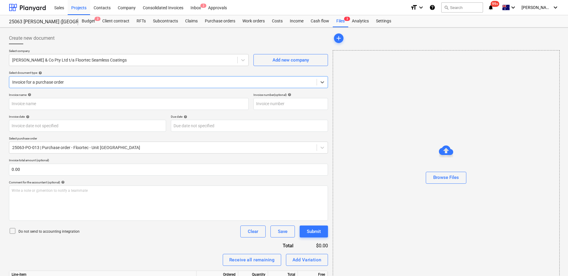
type input "327A"
type input "[DATE]"
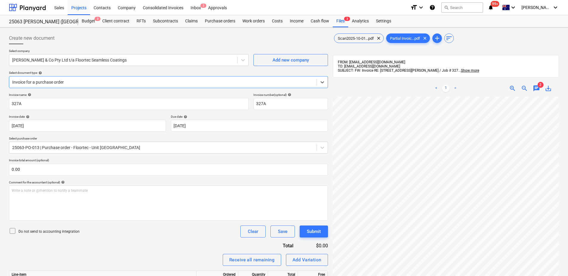
click at [539, 86] on span "2" at bounding box center [541, 85] width 6 height 6
click at [537, 86] on span "chat" at bounding box center [536, 88] width 7 height 7
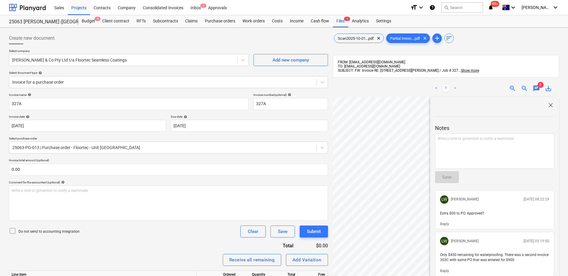
click at [203, 42] on div "Create new document" at bounding box center [168, 38] width 319 height 12
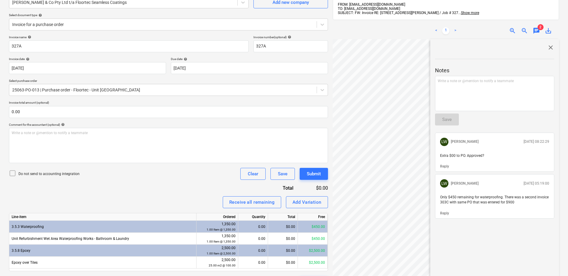
scroll to position [60, 0]
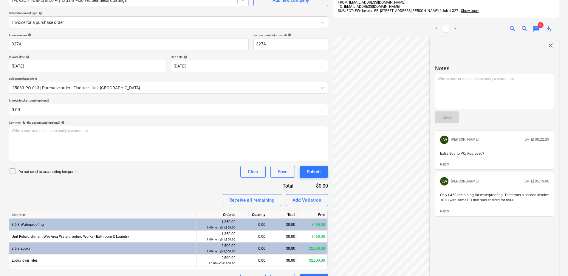
click at [548, 46] on span "close" at bounding box center [550, 45] width 7 height 7
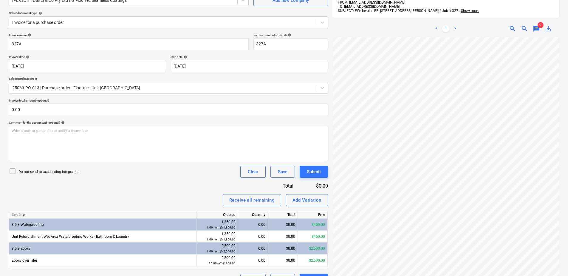
click at [524, 28] on span "zoom_out" at bounding box center [524, 28] width 7 height 7
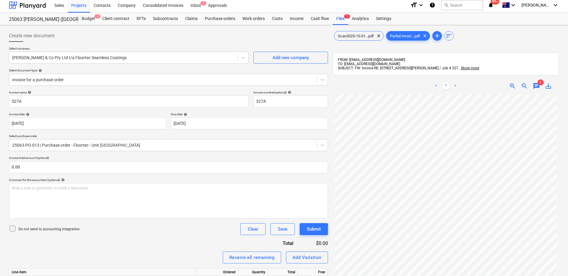
scroll to position [0, 0]
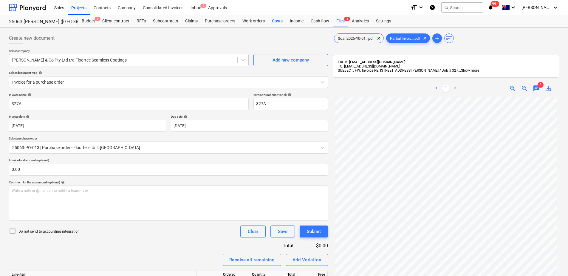
click at [278, 23] on div "Costs" at bounding box center [278, 21] width 18 height 12
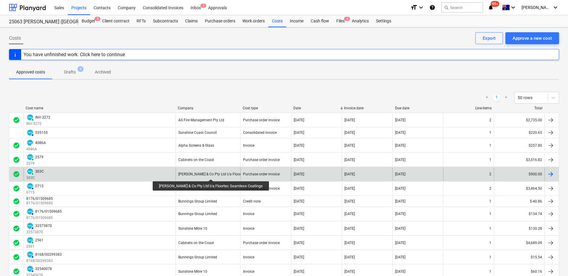
click at [209, 174] on div "[PERSON_NAME] & Co Pty Ltd t/a Floortec Seamless Coatings" at bounding box center [227, 174] width 99 height 4
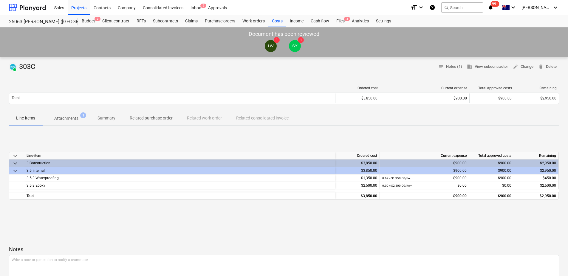
click at [71, 118] on p "Attachments" at bounding box center [66, 118] width 24 height 6
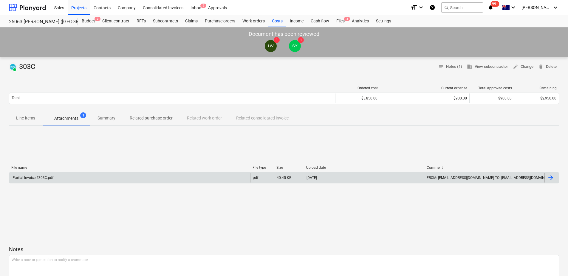
click at [112, 181] on div "Partial Invoice #303C.pdf" at bounding box center [129, 178] width 241 height 10
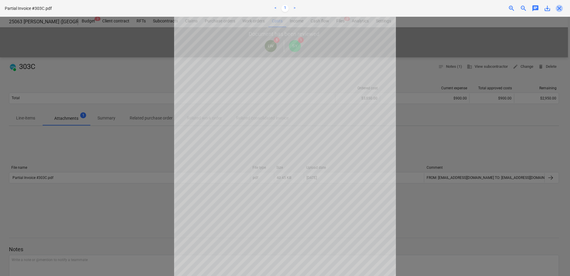
click at [559, 9] on span "close" at bounding box center [559, 8] width 7 height 7
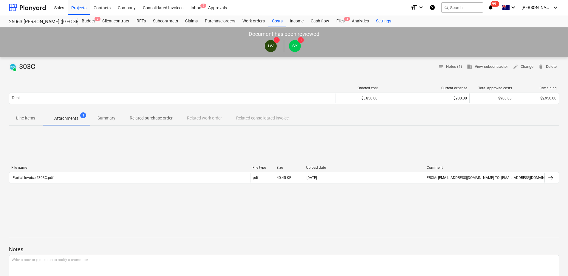
click at [387, 22] on div "Settings" at bounding box center [384, 21] width 22 height 12
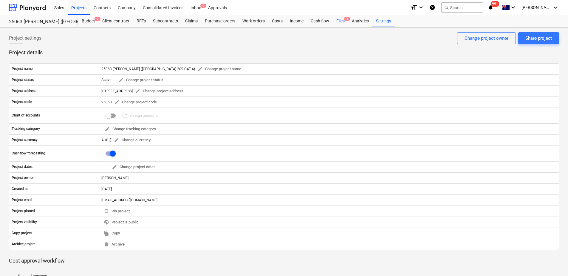
click at [344, 22] on div "Files 3" at bounding box center [341, 21] width 16 height 12
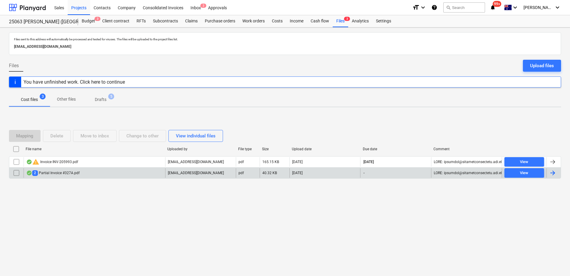
click at [108, 170] on div "2 Partial Invoice #327A.pdf" at bounding box center [95, 173] width 142 height 10
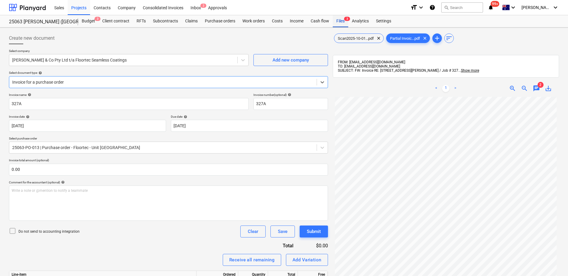
click at [342, 21] on div "Files 3" at bounding box center [341, 21] width 16 height 12
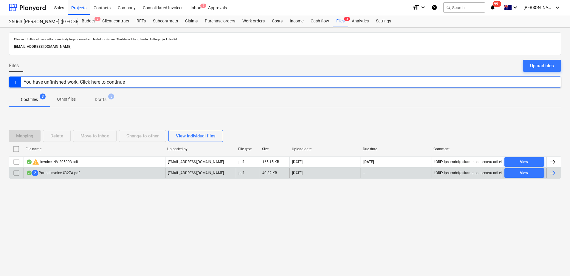
click at [17, 173] on input "checkbox" at bounding box center [17, 173] width 10 height 10
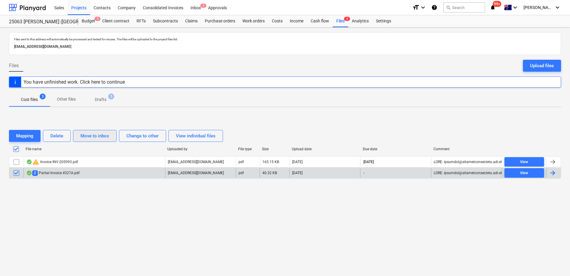
click at [98, 135] on div "Move to inbox" at bounding box center [95, 136] width 29 height 8
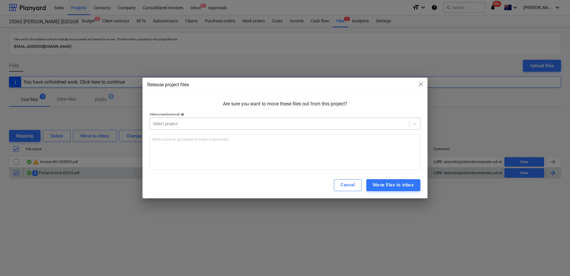
click at [206, 123] on div at bounding box center [279, 124] width 253 height 6
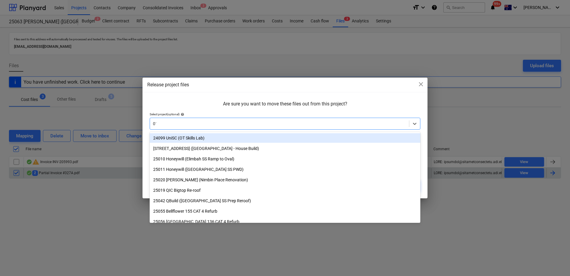
type input "016"
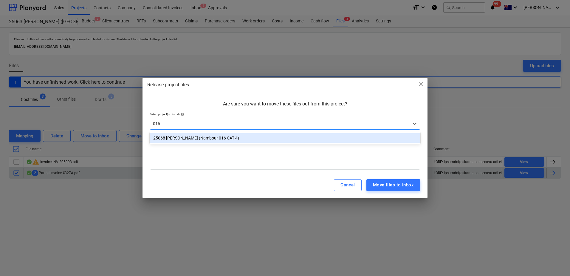
click at [209, 137] on div "25068 [PERSON_NAME] (Nambour 016 CAT 4)" at bounding box center [285, 138] width 271 height 10
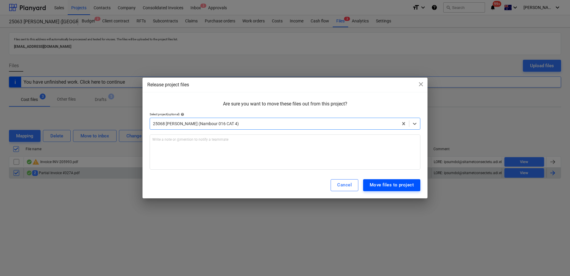
click at [392, 184] on div "Move files to project" at bounding box center [392, 185] width 44 height 8
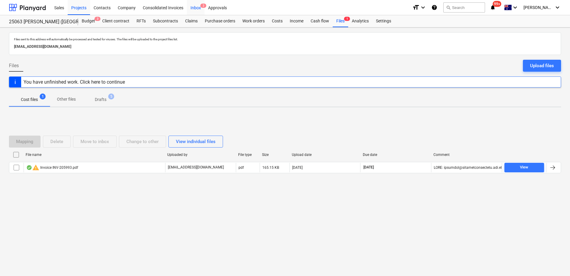
click at [198, 9] on div "Inbox 2" at bounding box center [196, 7] width 18 height 15
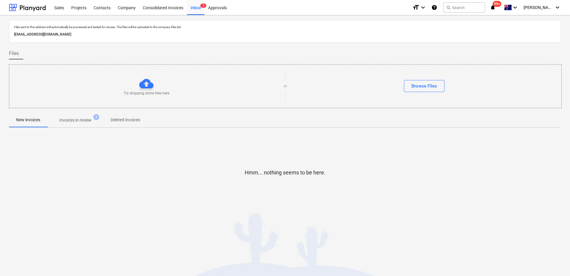
click at [81, 121] on p "Invoices in review" at bounding box center [75, 120] width 32 height 6
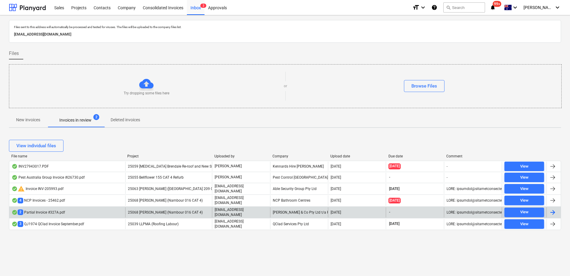
click at [181, 210] on span "25068 [PERSON_NAME] (Nambour 016 CAT 4)" at bounding box center [165, 212] width 75 height 4
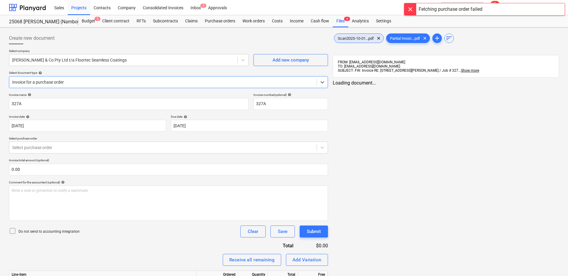
click at [351, 38] on span "Scan2025-10-01...pdf" at bounding box center [355, 38] width 43 height 4
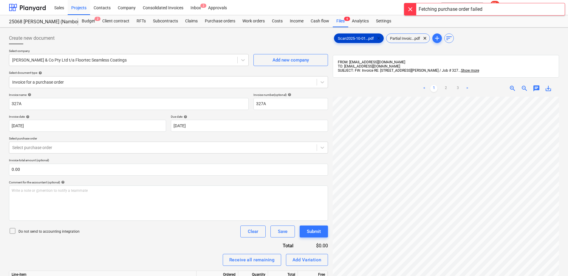
click at [379, 38] on span "clear" at bounding box center [378, 38] width 7 height 7
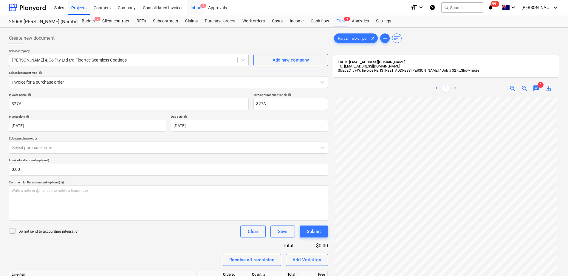
click at [196, 10] on div "Inbox 2" at bounding box center [196, 7] width 18 height 15
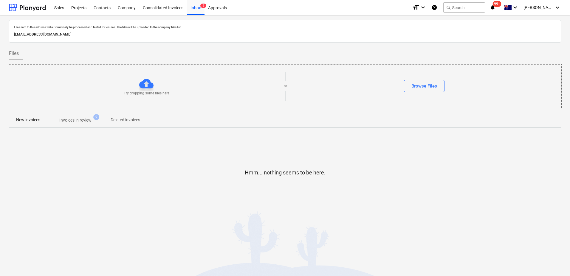
click at [99, 120] on span "Invoices in review 2" at bounding box center [75, 120] width 56 height 11
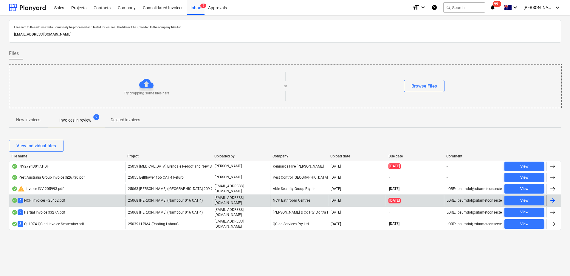
click at [187, 200] on div "25068 [PERSON_NAME] (Nambour 016 CAT 4)" at bounding box center [168, 200] width 87 height 10
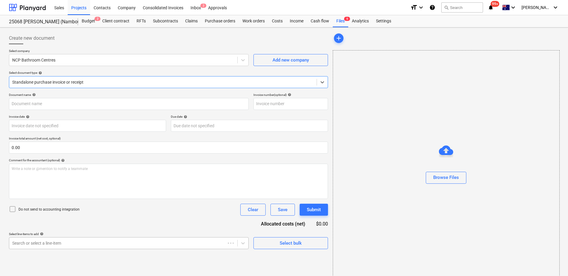
type input "635793"
type input "[DATE]"
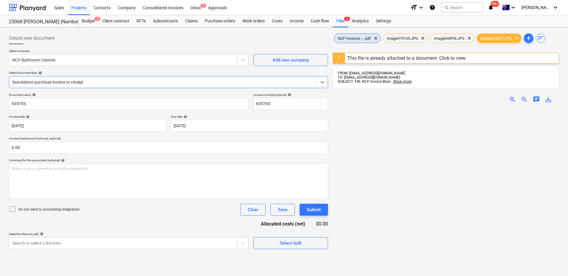
click at [348, 38] on span "NCP Invoices -...pdf" at bounding box center [354, 38] width 40 height 4
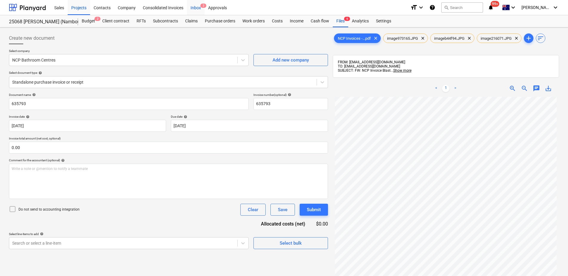
click at [200, 8] on div "Inbox 2" at bounding box center [196, 7] width 18 height 15
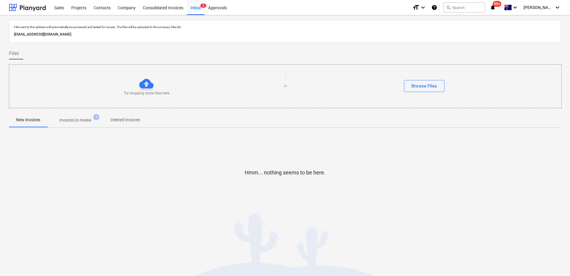
click at [80, 121] on p "Invoices in review" at bounding box center [75, 120] width 32 height 6
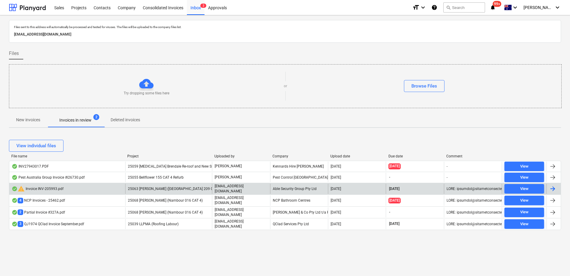
click at [181, 191] on div "25063 [PERSON_NAME] ([GEOGRAPHIC_DATA] 209 CAT 4)" at bounding box center [168, 188] width 87 height 10
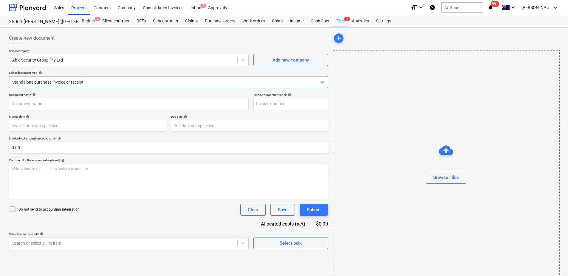
type input "INV-205993"
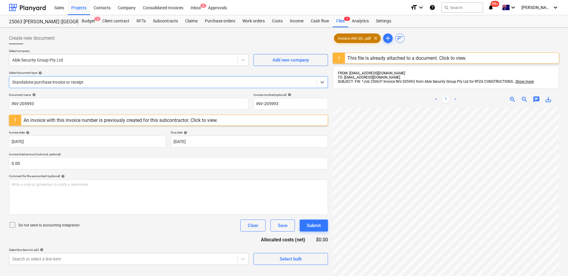
click at [356, 36] on span "Invoice INV-20...pdf" at bounding box center [354, 38] width 40 height 4
click at [205, 120] on div "An invoice with this invoice number is previously created for this subcontracto…" at bounding box center [121, 120] width 194 height 6
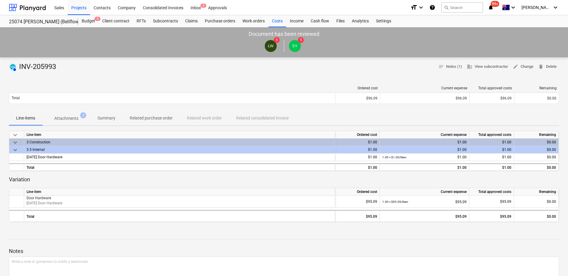
click at [68, 120] on p "Attachments" at bounding box center [66, 118] width 24 height 6
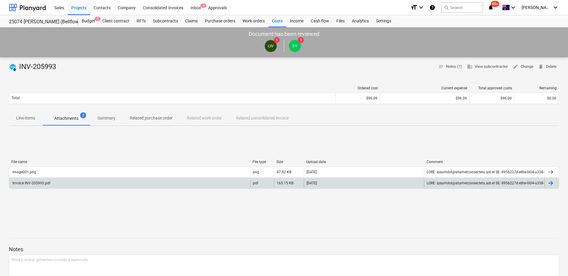
click at [126, 183] on div "Invoice INV-205993.pdf" at bounding box center [129, 183] width 241 height 10
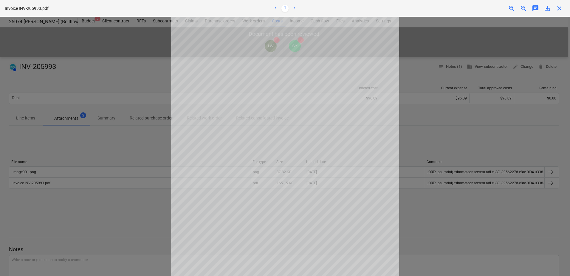
click at [561, 9] on span "close" at bounding box center [559, 8] width 7 height 7
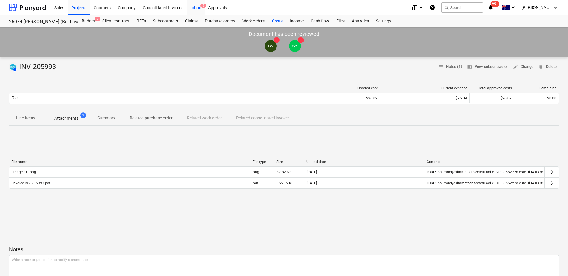
click at [198, 10] on div "Inbox 2" at bounding box center [196, 7] width 18 height 15
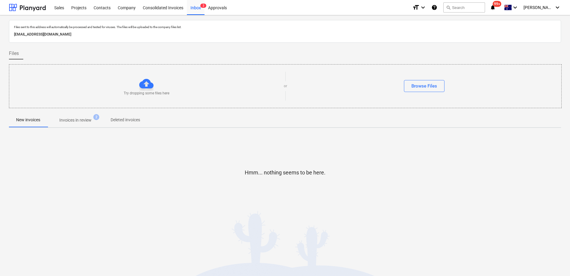
click at [90, 121] on p "Invoices in review" at bounding box center [75, 120] width 32 height 6
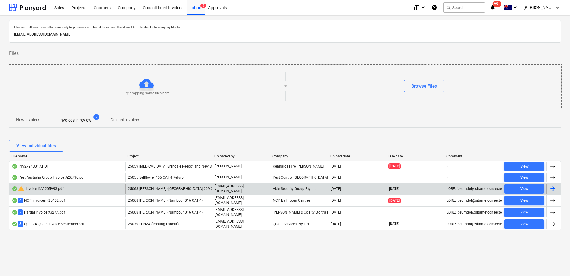
click at [185, 188] on span "25063 [PERSON_NAME] ([GEOGRAPHIC_DATA] 209 CAT 4)" at bounding box center [175, 188] width 94 height 4
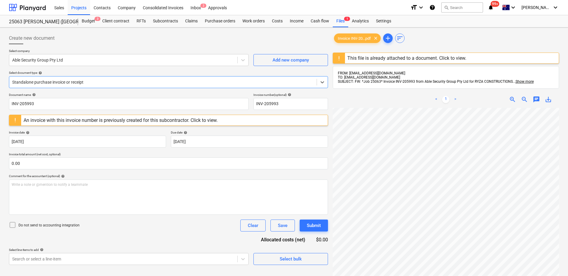
scroll to position [41, 0]
click at [343, 21] on div "Files 1" at bounding box center [341, 21] width 16 height 12
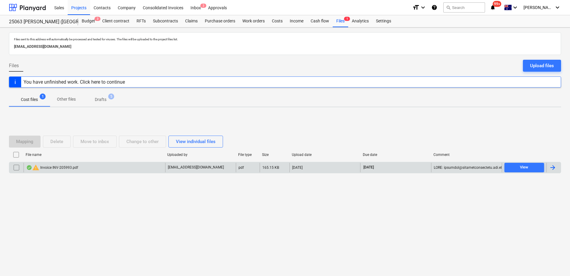
drag, startPoint x: 15, startPoint y: 166, endPoint x: 25, endPoint y: 170, distance: 10.8
click at [16, 166] on input "checkbox" at bounding box center [17, 168] width 10 height 10
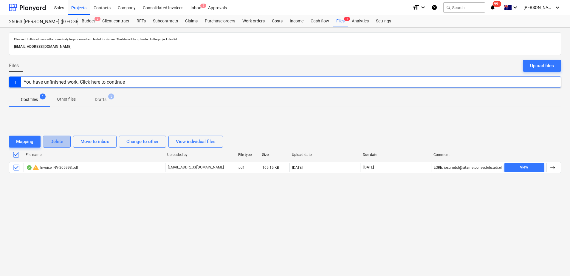
click at [65, 141] on button "Delete" at bounding box center [57, 141] width 28 height 12
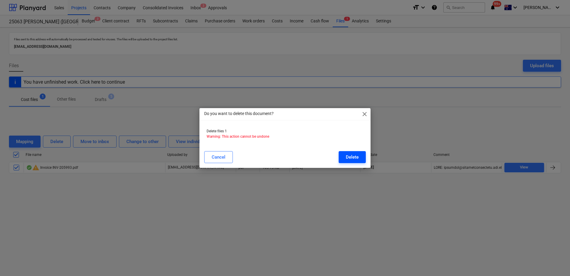
click at [355, 153] on div "Delete" at bounding box center [352, 157] width 13 height 8
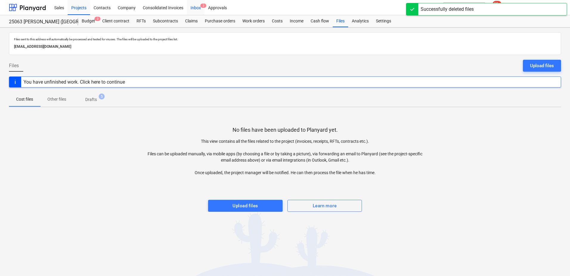
click at [196, 9] on div "Inbox 2" at bounding box center [196, 7] width 18 height 15
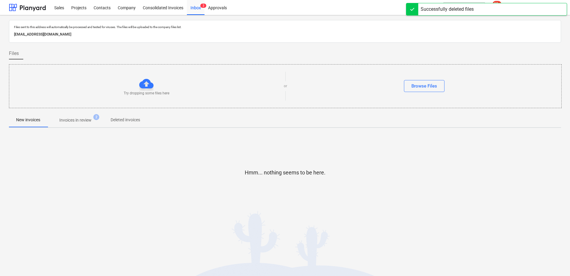
click at [78, 120] on p "Invoices in review" at bounding box center [75, 120] width 32 height 6
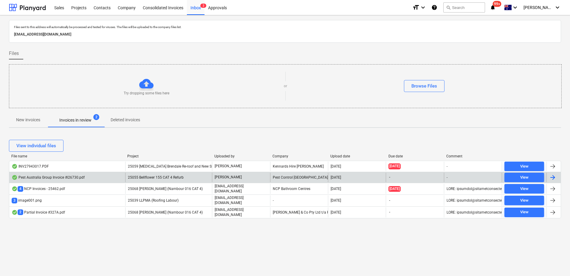
click at [179, 178] on span "25055 Bellflower 155 CAT 4 Refurb" at bounding box center [156, 177] width 56 height 4
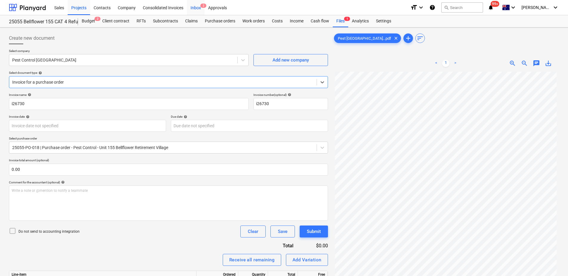
click at [202, 8] on div "Inbox 2" at bounding box center [196, 7] width 18 height 15
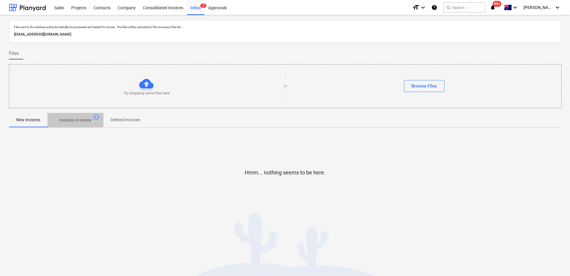
click at [78, 125] on button "Invoices in review 2" at bounding box center [75, 120] width 56 height 14
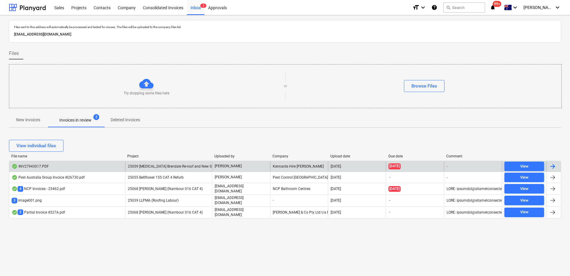
click at [189, 169] on div "25059 [MEDICAL_DATA] Brendale Re-roof and New Shed" at bounding box center [168, 166] width 87 height 10
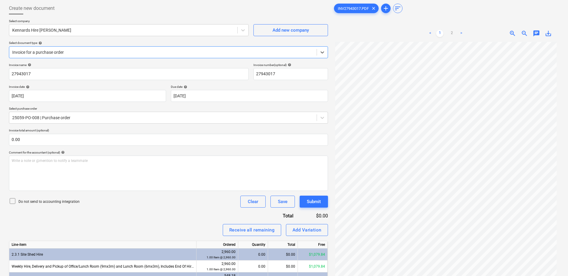
click at [57, 53] on div at bounding box center [163, 52] width 302 height 6
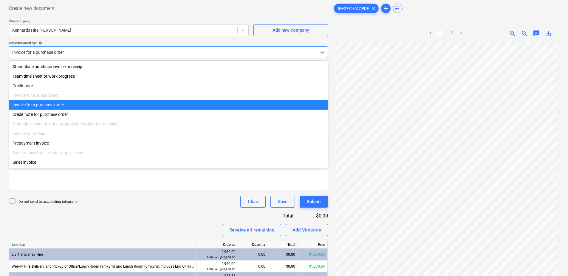
click at [57, 53] on div at bounding box center [163, 52] width 302 height 6
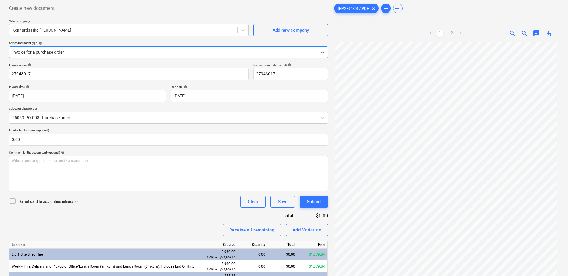
scroll to position [56, 0]
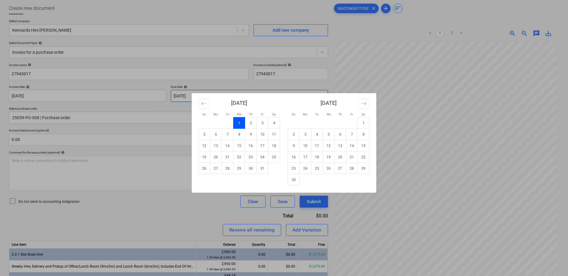
click at [200, 95] on body "Sales Projects Contacts Company Consolidated Invoices Inbox 2 Approvals format_…" at bounding box center [284, 108] width 568 height 276
click at [295, 179] on td "30" at bounding box center [294, 179] width 12 height 11
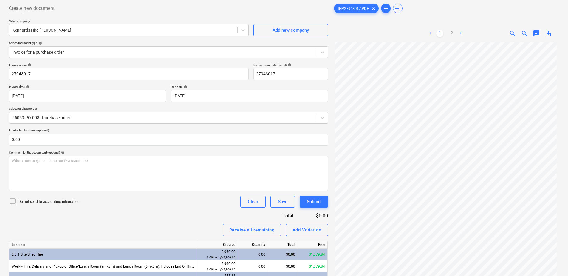
click at [116, 219] on div "Invoice name help 27943017 Invoice number (optional) help 27943017 Invoice date…" at bounding box center [168, 195] width 319 height 264
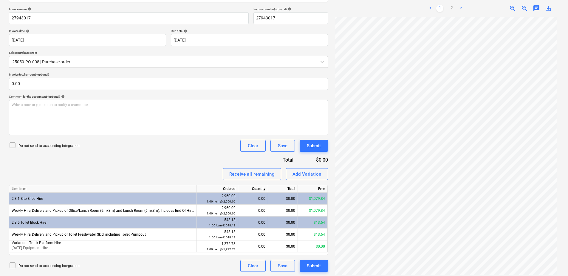
scroll to position [86, 0]
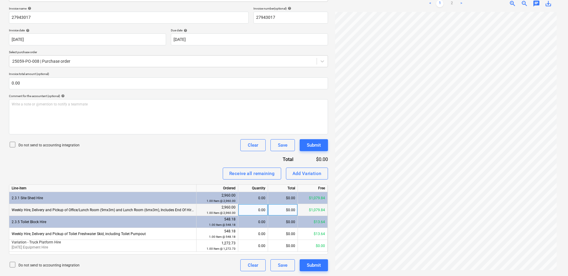
click at [179, 210] on div "Weekly Hire, Delivery and Pickup of Office/Lunch Room (9mx3m) and Lunch Room (6…" at bounding box center [102, 210] width 187 height 12
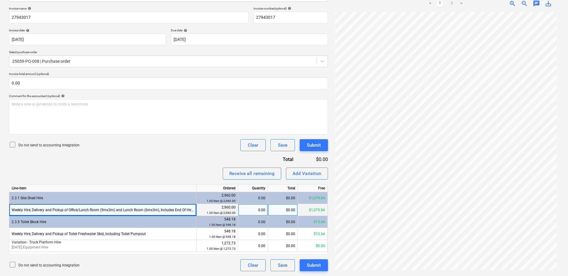
click at [185, 210] on div "Weekly Hire, Delivery and Pickup of Office/Lunch Room (9mx3m) and Lunch Room (6…" at bounding box center [102, 210] width 187 height 12
click at [188, 210] on div "Weekly Hire, Delivery and Pickup of Office/Lunch Room (9mx3m) and Lunch Room (6…" at bounding box center [102, 210] width 187 height 12
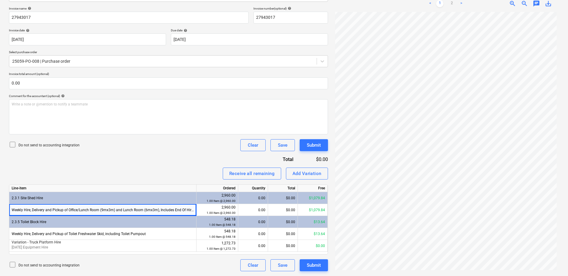
click at [194, 222] on div "2.3.5 Toilet Block Hire" at bounding box center [102, 222] width 187 height 12
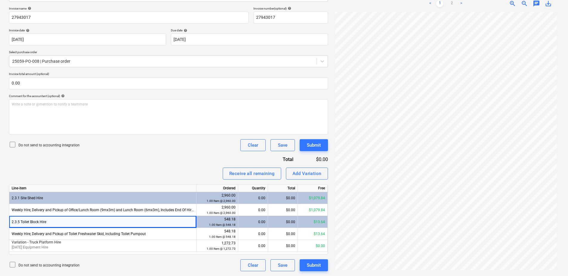
click at [142, 201] on div "2.3.1 Site Shed Hire" at bounding box center [102, 198] width 187 height 12
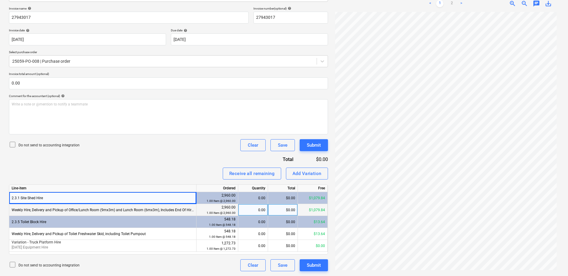
click at [147, 208] on div "Weekly Hire, Delivery and Pickup of Office/Lunch Room (9mx3m) and Lunch Room (6…" at bounding box center [102, 210] width 187 height 12
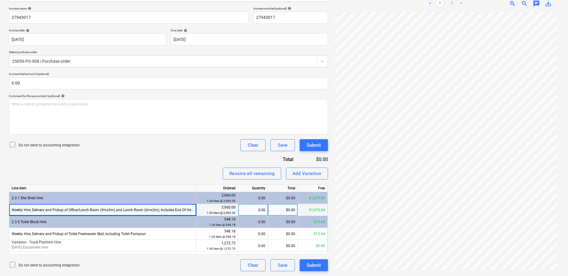
click at [275, 210] on div "$0.00" at bounding box center [283, 210] width 30 height 12
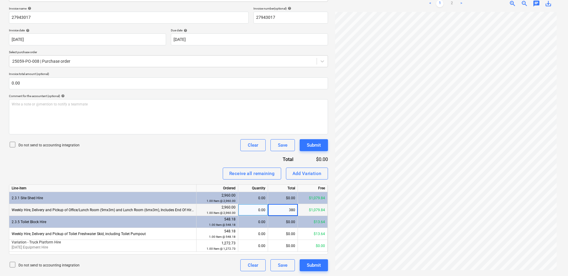
click at [275, 222] on div "$0.00" at bounding box center [283, 222] width 30 height 12
click at [277, 223] on div "$0.00" at bounding box center [283, 222] width 30 height 12
click at [262, 220] on div "0.00" at bounding box center [253, 222] width 25 height 12
click at [257, 221] on div "0.00" at bounding box center [253, 222] width 25 height 12
click at [282, 210] on div "$380.00" at bounding box center [283, 210] width 30 height 12
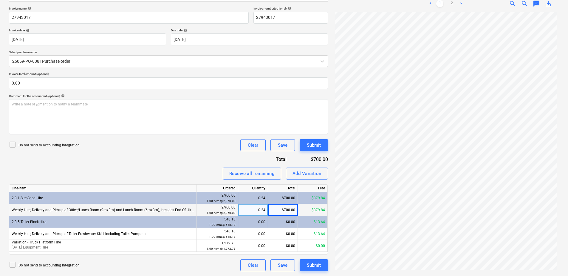
click at [245, 211] on div "0.24" at bounding box center [253, 210] width 25 height 12
click at [261, 221] on div "0.00" at bounding box center [253, 222] width 25 height 12
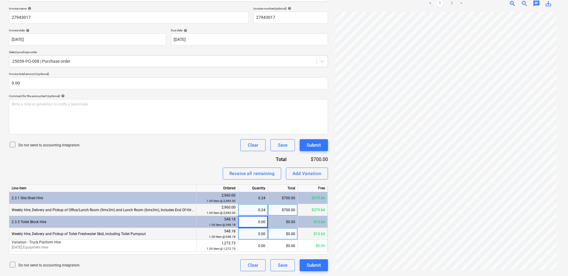
click at [255, 235] on div "0.00" at bounding box center [253, 234] width 25 height 12
click at [249, 233] on div "0.00" at bounding box center [253, 234] width 25 height 12
click at [305, 173] on div "Add Variation" at bounding box center [307, 173] width 29 height 8
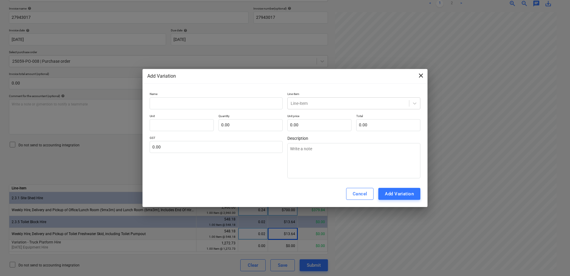
click at [421, 75] on span "close" at bounding box center [421, 75] width 7 height 7
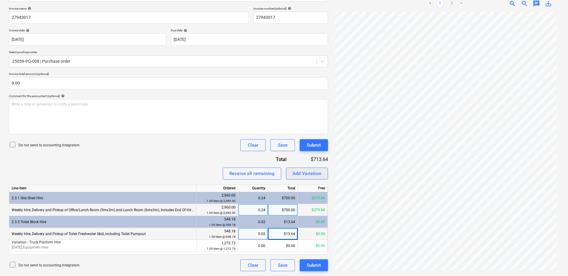
click at [305, 175] on div "Add Variation" at bounding box center [307, 173] width 29 height 8
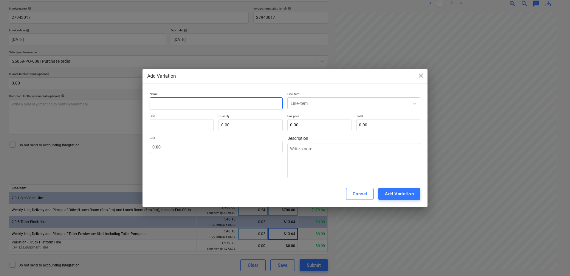
click at [173, 105] on input "text" at bounding box center [216, 103] width 133 height 12
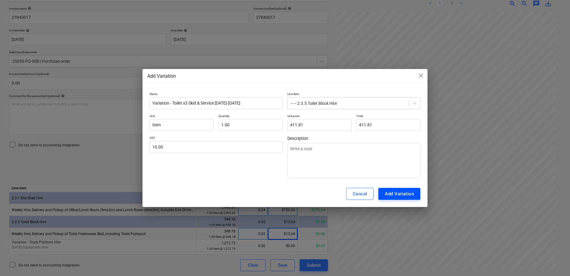
click at [409, 196] on div "Add Variation" at bounding box center [399, 194] width 29 height 8
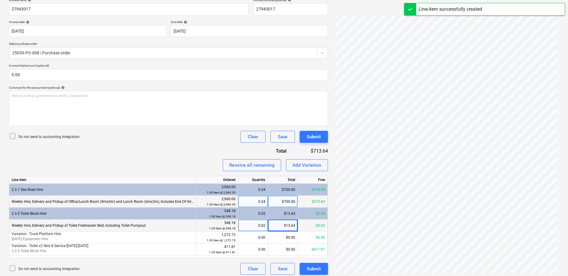
scroll to position [98, 0]
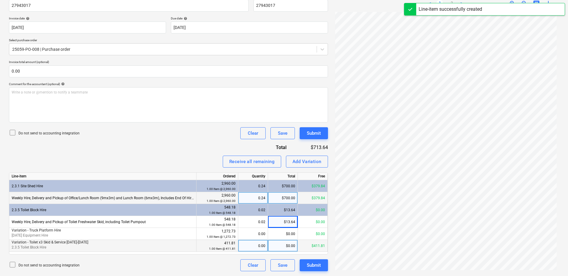
click at [247, 246] on div "0.00" at bounding box center [253, 246] width 25 height 12
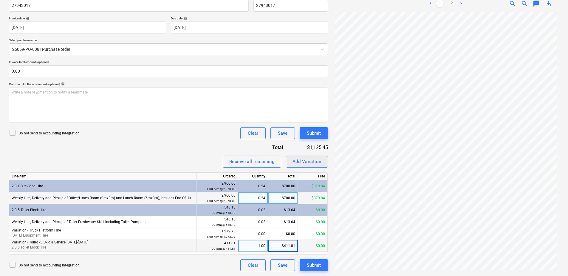
click at [313, 161] on div "Add Variation" at bounding box center [307, 162] width 29 height 8
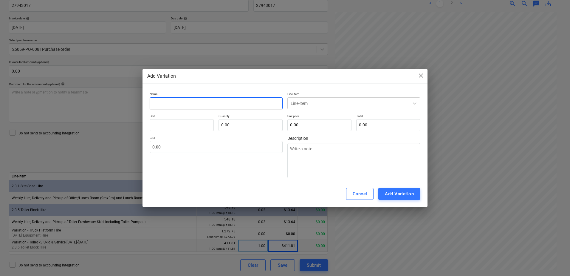
click at [178, 104] on input "text" at bounding box center [216, 103] width 133 height 12
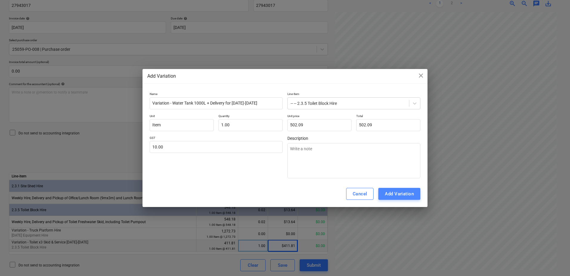
click at [396, 199] on button "Add Variation" at bounding box center [400, 194] width 42 height 12
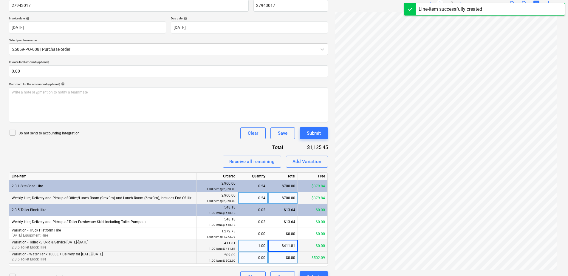
click at [258, 257] on div "0.00" at bounding box center [253, 258] width 25 height 12
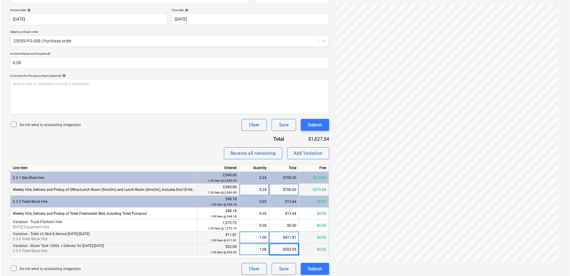
scroll to position [110, 0]
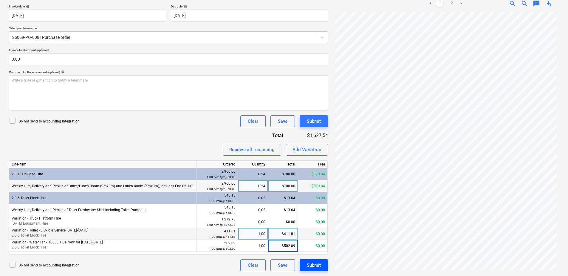
click at [310, 263] on div "Submit" at bounding box center [314, 265] width 14 height 8
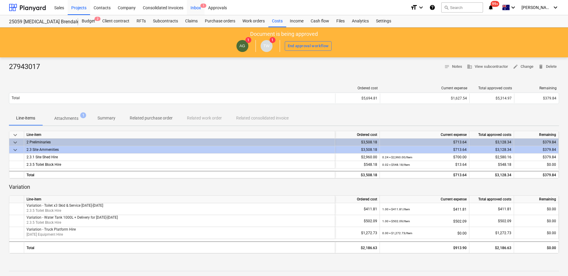
drag, startPoint x: 201, startPoint y: 7, endPoint x: 200, endPoint y: 13, distance: 6.3
click at [201, 7] on span "1" at bounding box center [203, 6] width 6 height 4
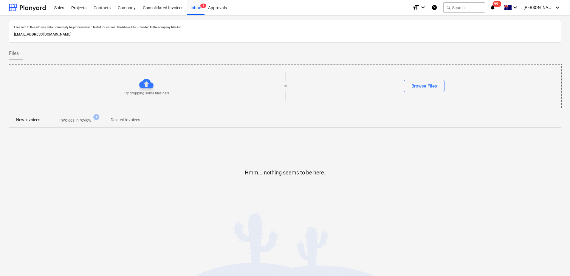
click at [74, 120] on p "Invoices in review" at bounding box center [75, 120] width 32 height 6
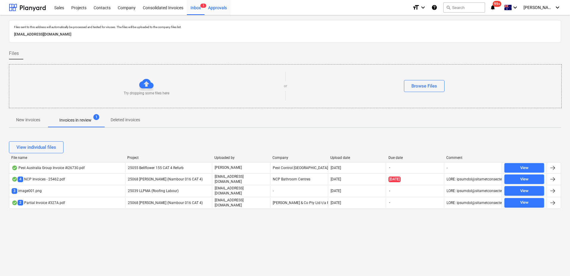
click at [220, 11] on div "Approvals" at bounding box center [218, 7] width 26 height 15
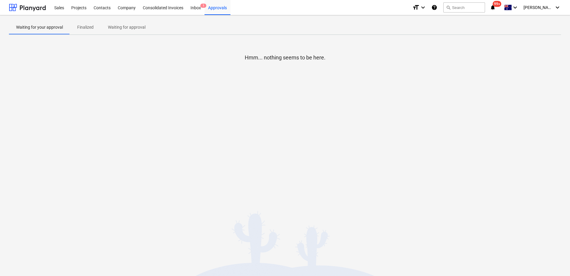
click at [126, 27] on p "Waiting for approval" at bounding box center [127, 27] width 38 height 6
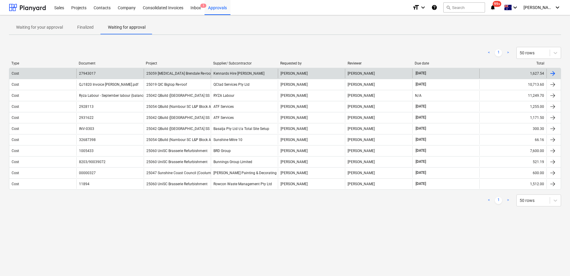
click at [189, 72] on span "25059 [MEDICAL_DATA] Brendale Re-roof and New Shed" at bounding box center [191, 73] width 90 height 4
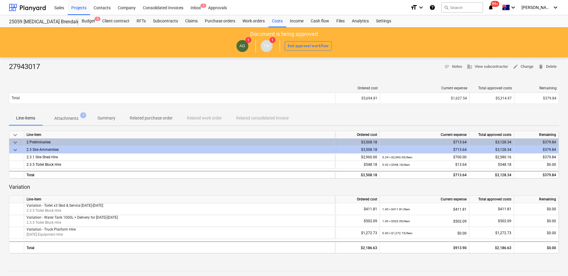
click at [73, 118] on p "Attachments" at bounding box center [66, 118] width 24 height 6
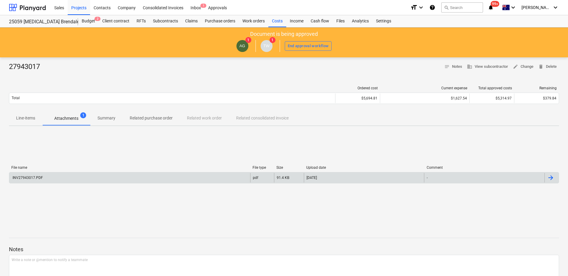
click at [75, 173] on div "INV27943017.PDF" at bounding box center [129, 178] width 241 height 10
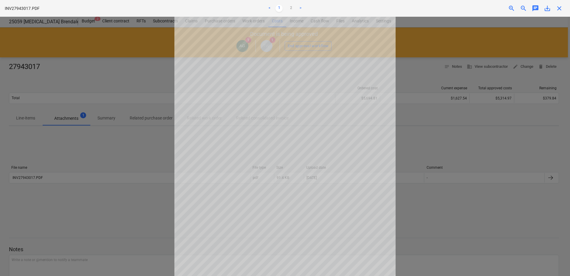
click at [559, 10] on span "close" at bounding box center [559, 8] width 7 height 7
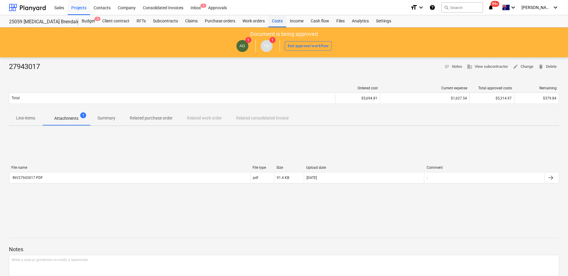
click at [281, 23] on div "Costs" at bounding box center [278, 21] width 18 height 12
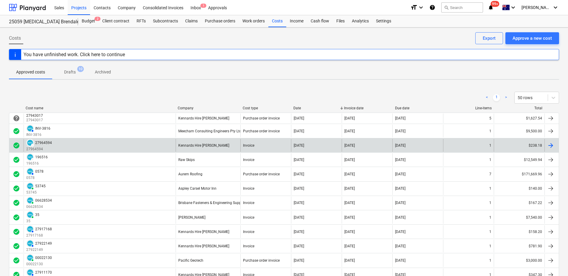
click at [196, 150] on div "Kennards Hire [PERSON_NAME]" at bounding box center [208, 145] width 65 height 13
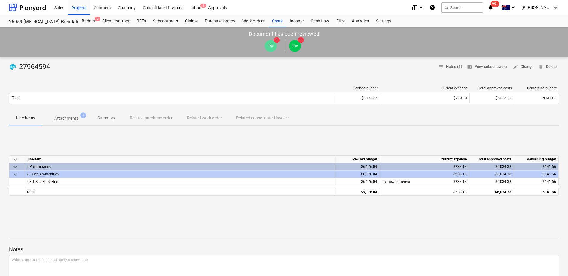
click at [70, 119] on p "Attachments" at bounding box center [66, 118] width 24 height 6
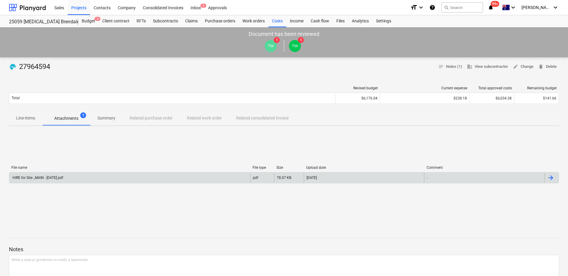
click at [203, 179] on div "HIRE for Site _MAIN - [DATE].pdf" at bounding box center [129, 178] width 241 height 10
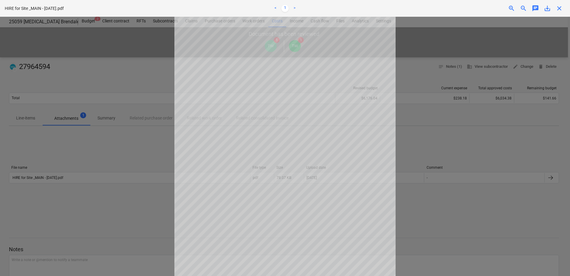
click at [560, 8] on span "close" at bounding box center [559, 8] width 7 height 7
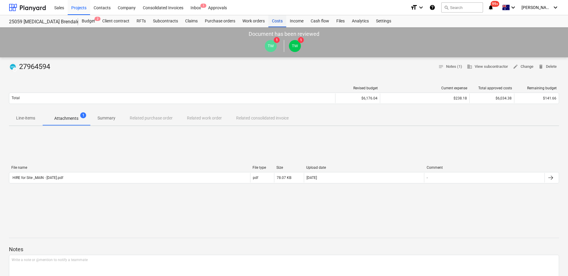
click at [276, 21] on div "Costs" at bounding box center [278, 21] width 18 height 12
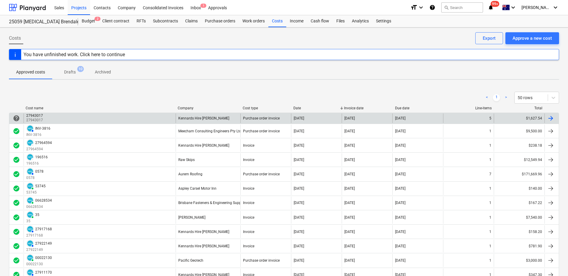
click at [235, 122] on div "Kennards Hire [PERSON_NAME]" at bounding box center [208, 118] width 65 height 10
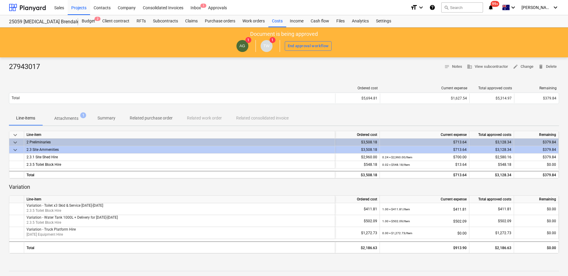
click at [82, 183] on p "Variation" at bounding box center [284, 186] width 550 height 7
click at [108, 73] on div at bounding box center [284, 74] width 550 height 5
